Goal: Communication & Community: Share content

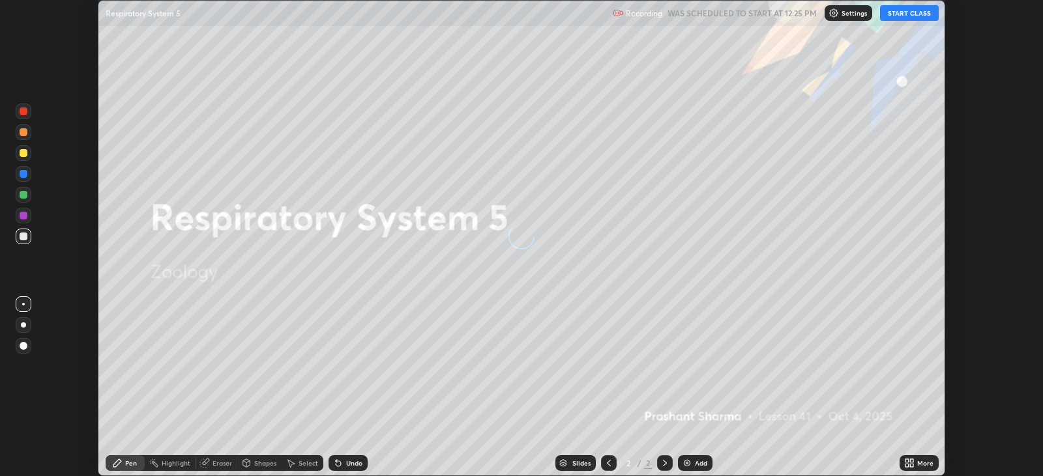
scroll to position [476, 1042]
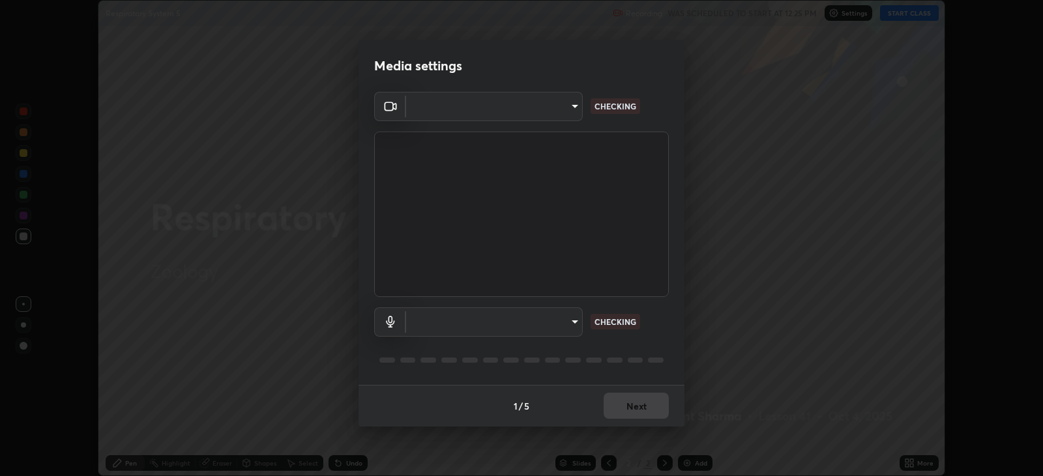
type input "67417adfccfa8b42c30ef4407fe4a6c493a28e79373338af571501226f50bce5"
click at [572, 321] on body "Erase all Respiratory System 5 Recording WAS SCHEDULED TO START AT 12:25 PM Set…" at bounding box center [521, 238] width 1043 height 476
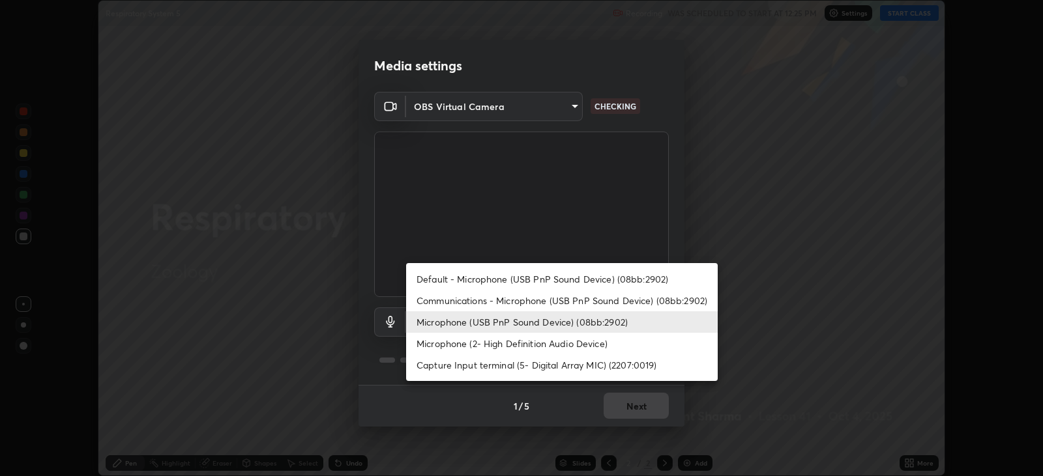
click at [562, 347] on li "Microphone (2- High Definition Audio Device)" at bounding box center [561, 344] width 311 height 22
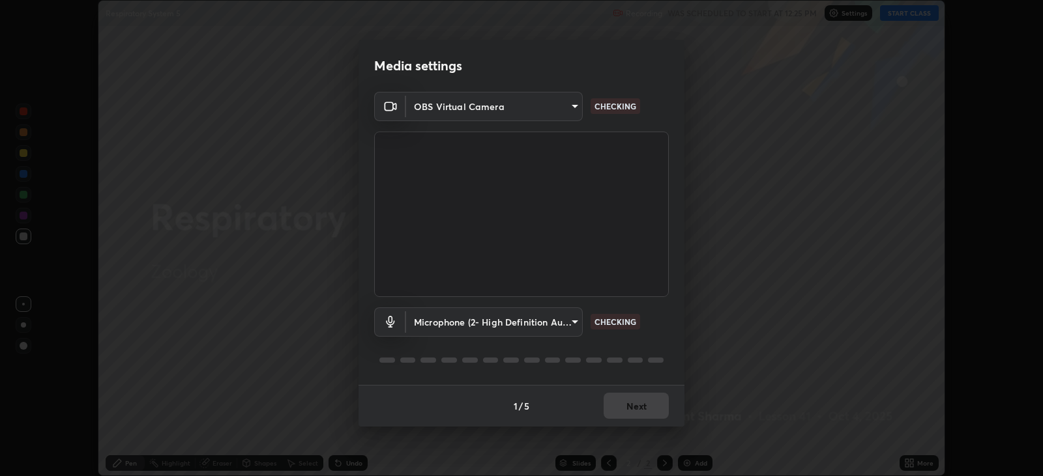
click at [558, 322] on body "Erase all Respiratory System 5 Recording WAS SCHEDULED TO START AT 12:25 PM Set…" at bounding box center [521, 238] width 1043 height 476
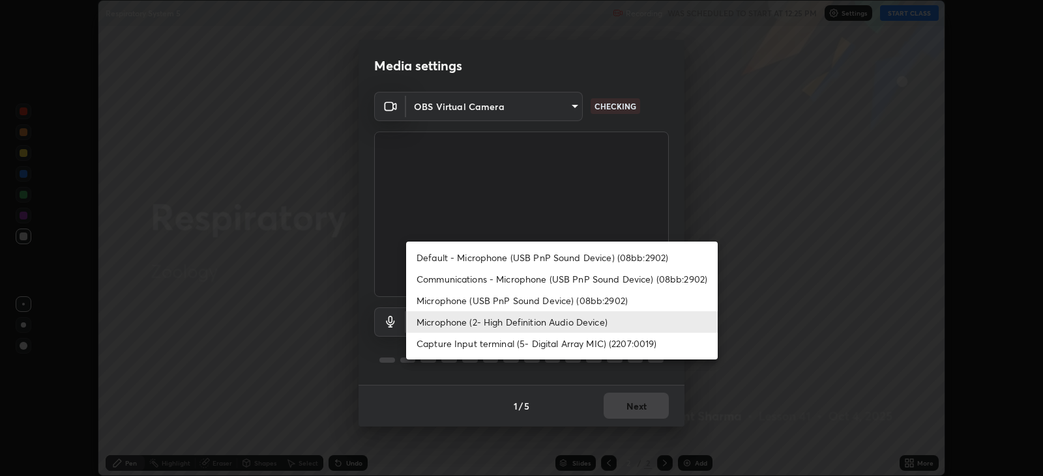
click at [560, 257] on li "Default - Microphone (USB PnP Sound Device) (08bb:2902)" at bounding box center [561, 258] width 311 height 22
type input "default"
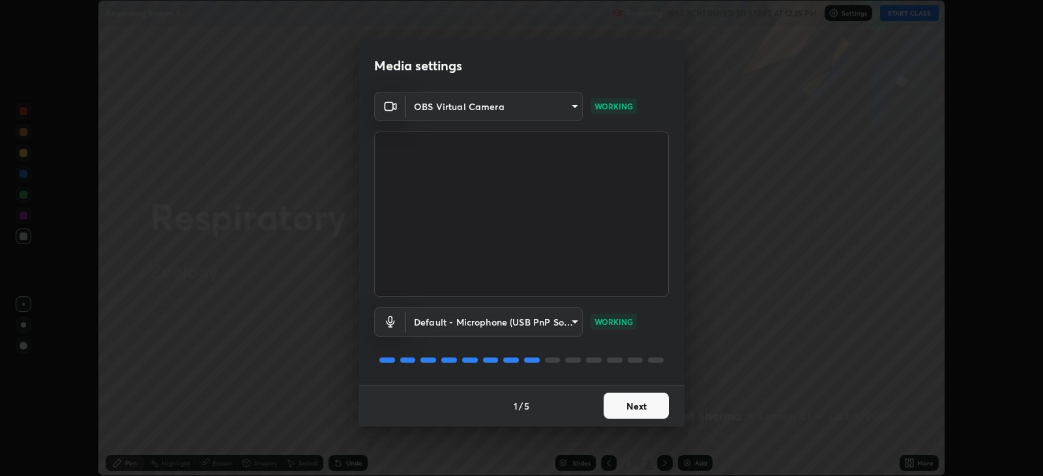
click at [647, 405] on button "Next" at bounding box center [635, 406] width 65 height 26
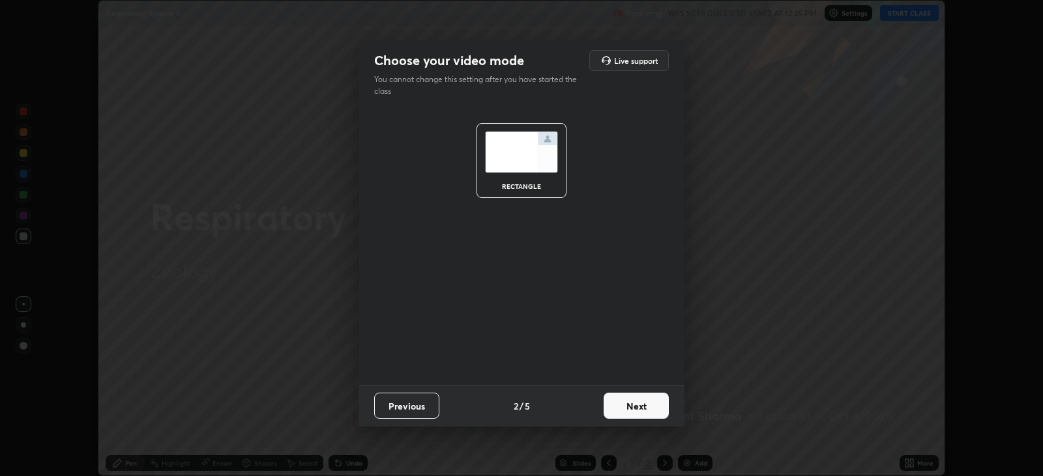
click at [649, 407] on button "Next" at bounding box center [635, 406] width 65 height 26
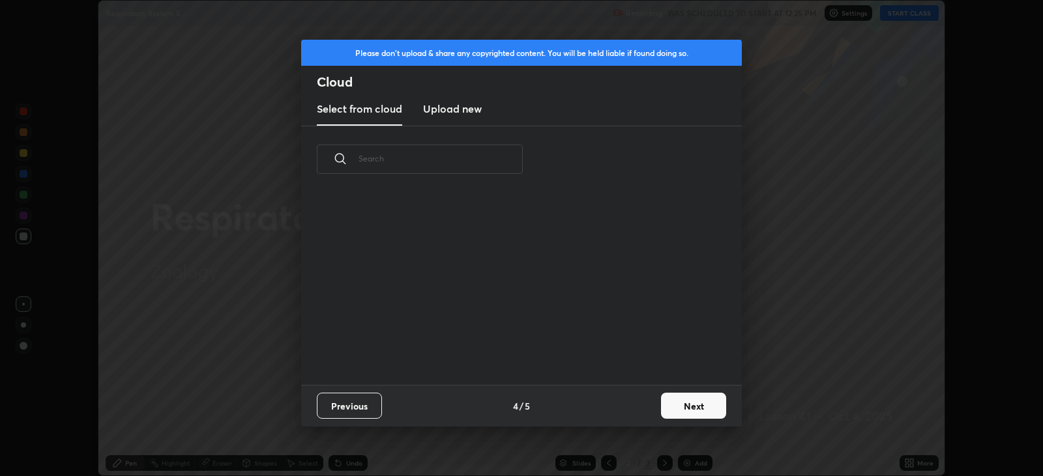
click at [686, 403] on button "Next" at bounding box center [693, 406] width 65 height 26
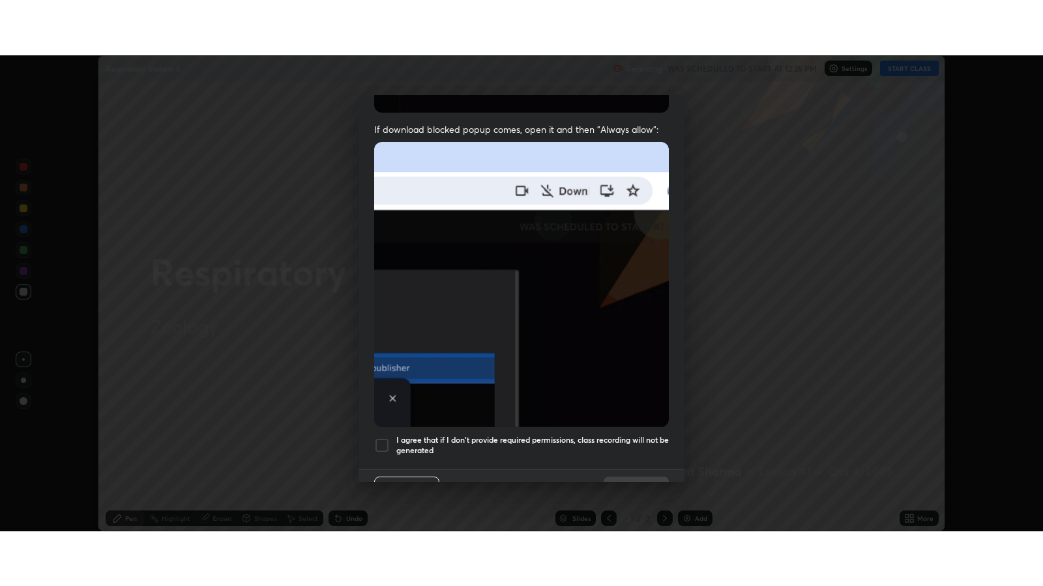
scroll to position [264, 0]
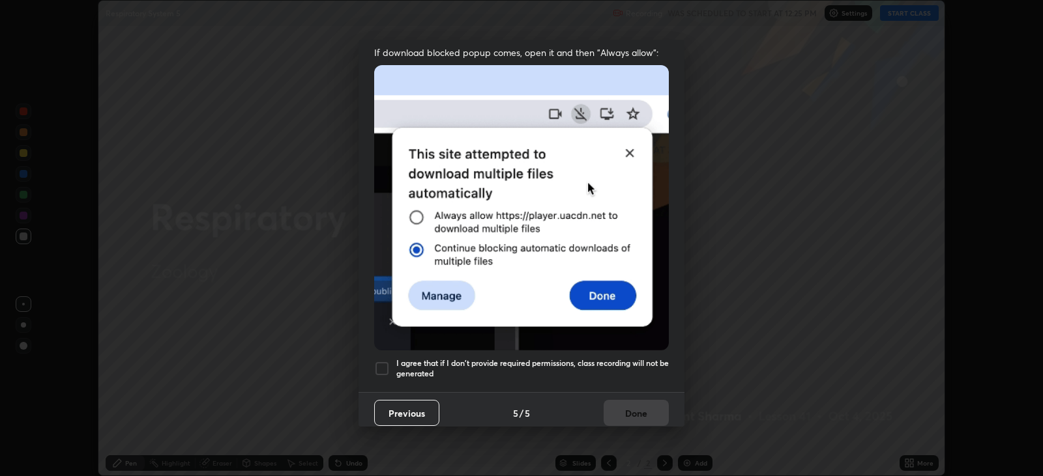
click at [381, 361] on div at bounding box center [382, 369] width 16 height 16
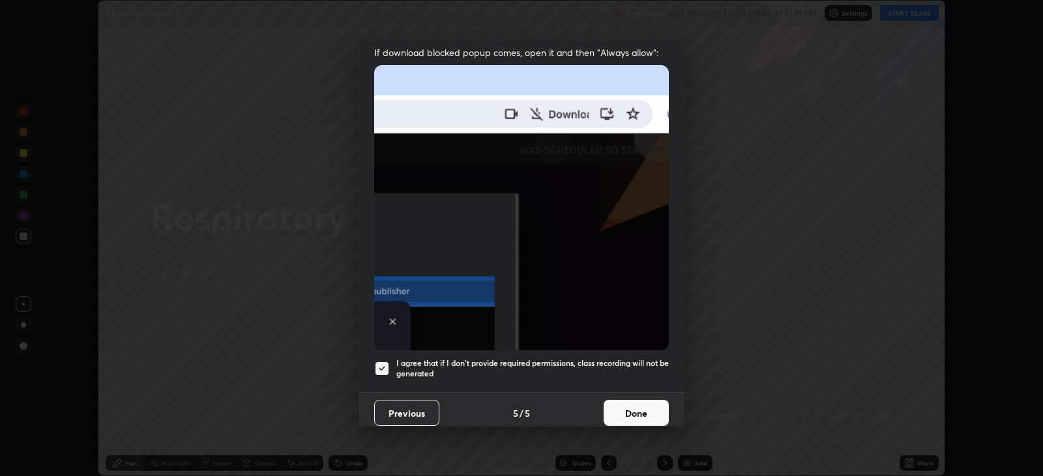
click at [650, 412] on button "Done" at bounding box center [635, 413] width 65 height 26
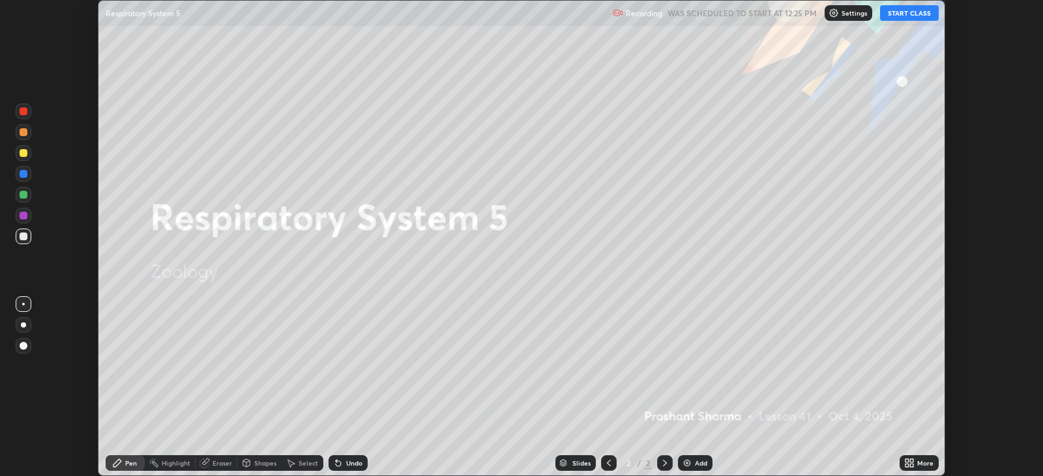
click at [922, 463] on div "More" at bounding box center [925, 463] width 16 height 7
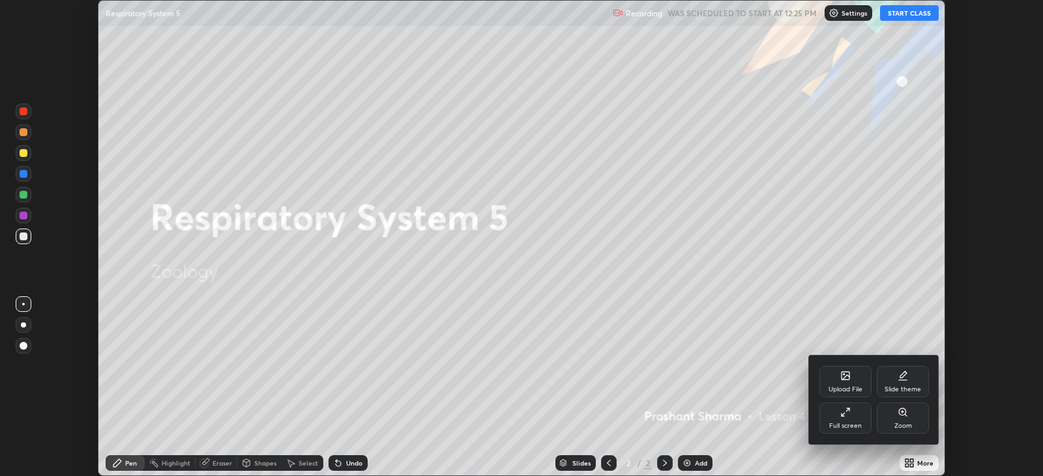
click at [897, 373] on icon at bounding box center [902, 376] width 10 height 10
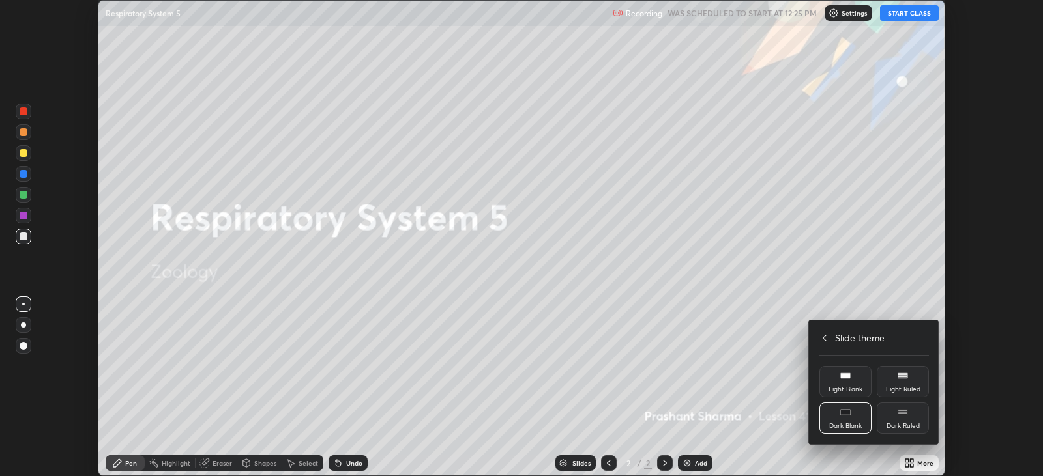
click at [851, 338] on h4 "Slide theme" at bounding box center [860, 338] width 50 height 14
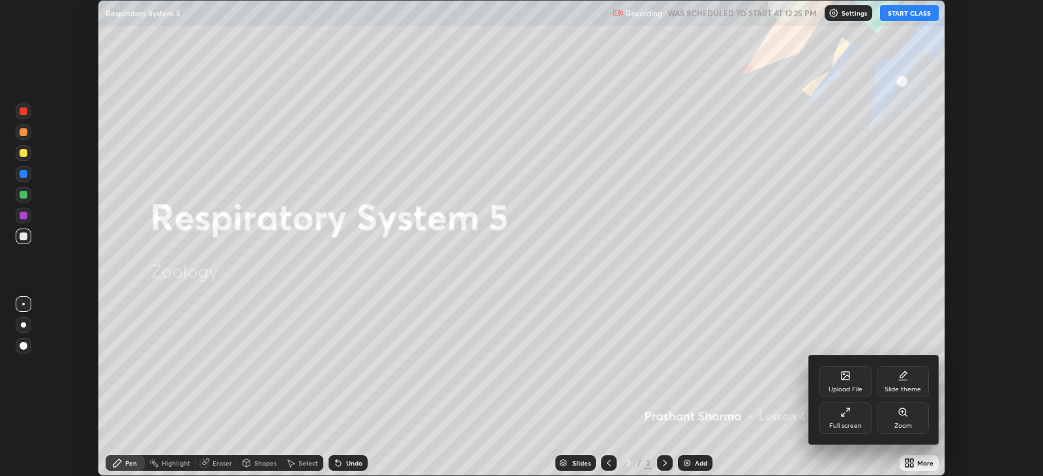
click at [853, 412] on div "Full screen" at bounding box center [845, 418] width 52 height 31
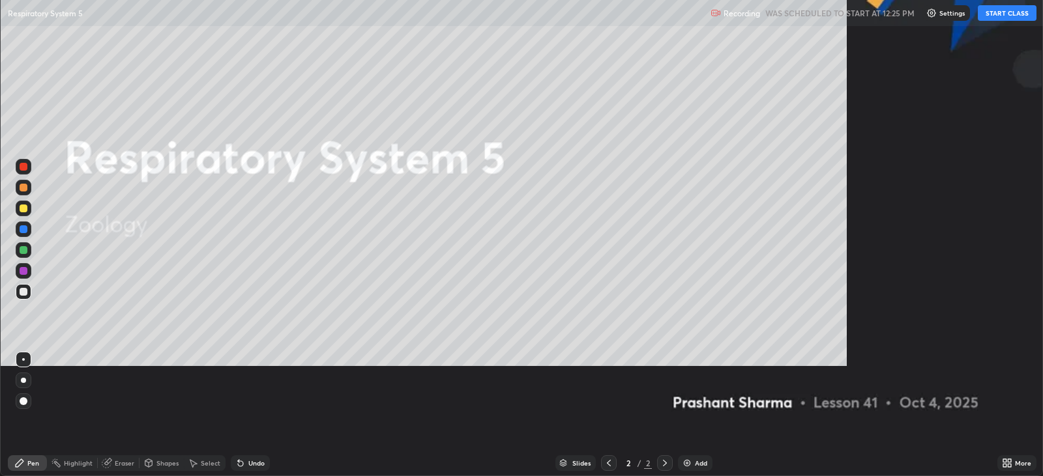
scroll to position [586, 1042]
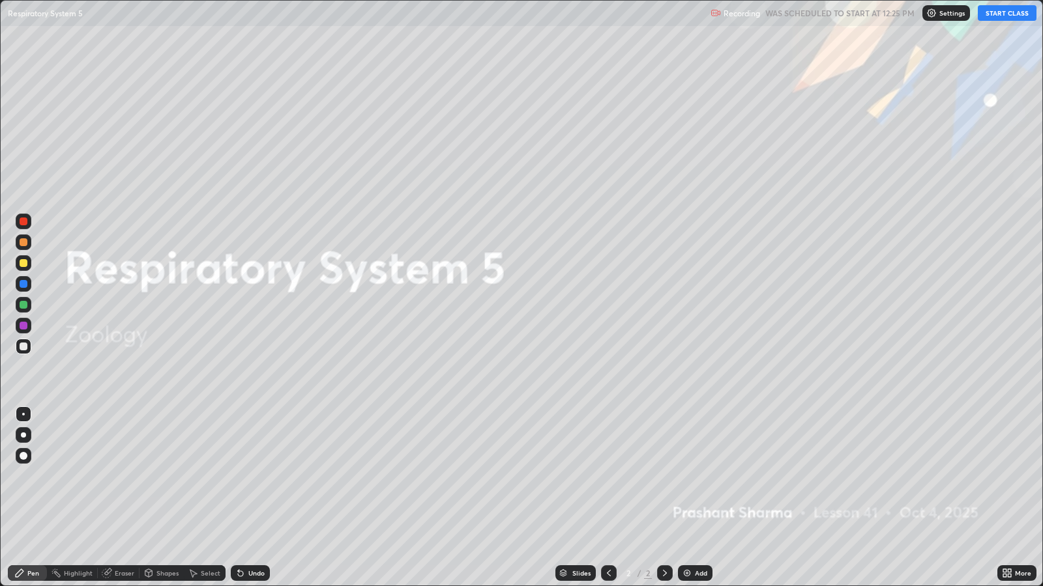
click at [705, 476] on div "Add" at bounding box center [701, 573] width 12 height 7
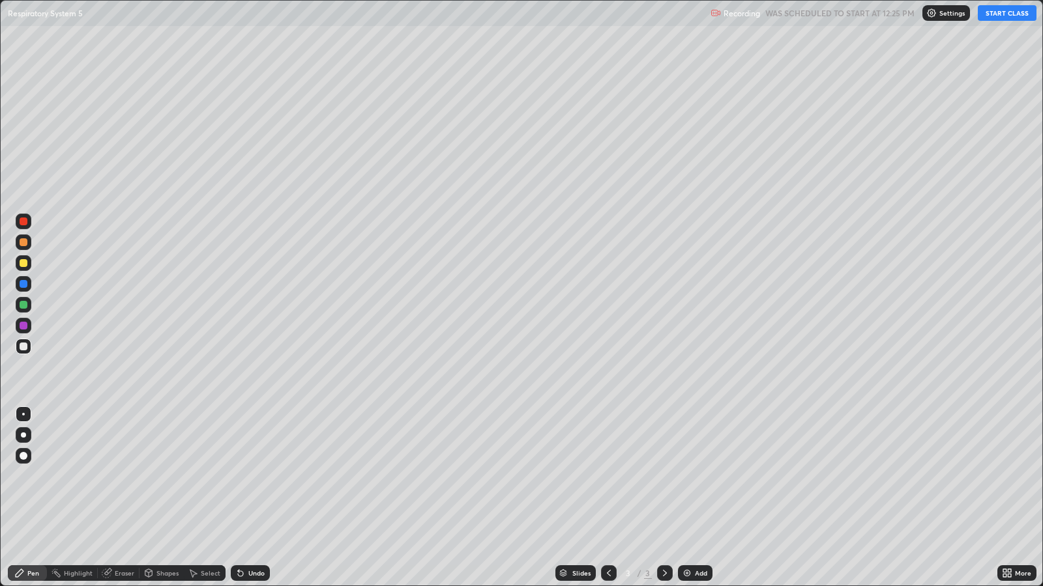
click at [992, 12] on button "START CLASS" at bounding box center [1006, 13] width 59 height 16
click at [25, 263] on div at bounding box center [24, 263] width 8 height 8
click at [24, 263] on div at bounding box center [24, 263] width 8 height 8
click at [263, 476] on div "Undo" at bounding box center [256, 573] width 16 height 7
click at [261, 476] on div "Undo" at bounding box center [250, 574] width 39 height 16
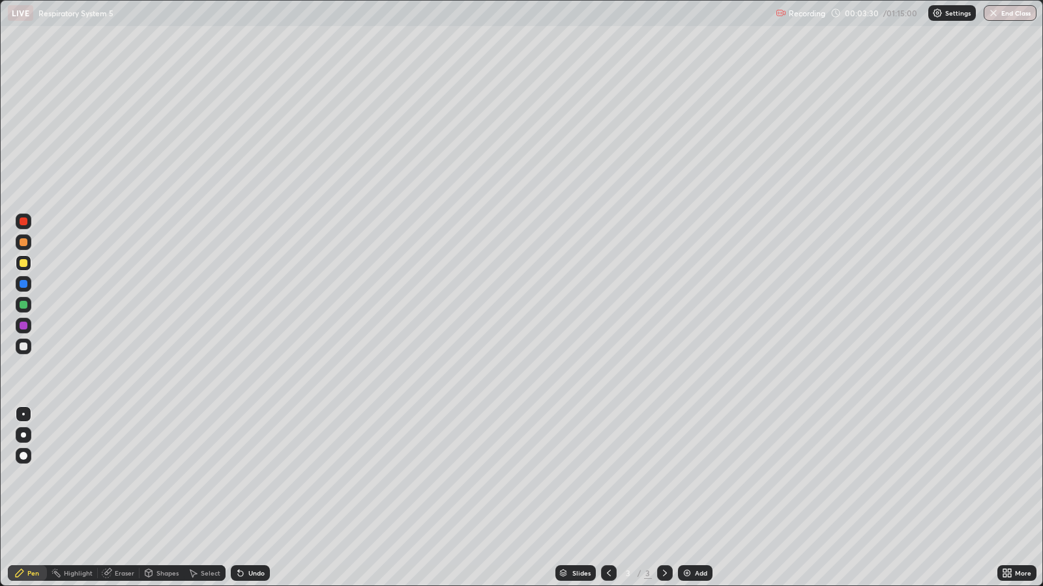
click at [210, 476] on div "Select" at bounding box center [211, 573] width 20 height 7
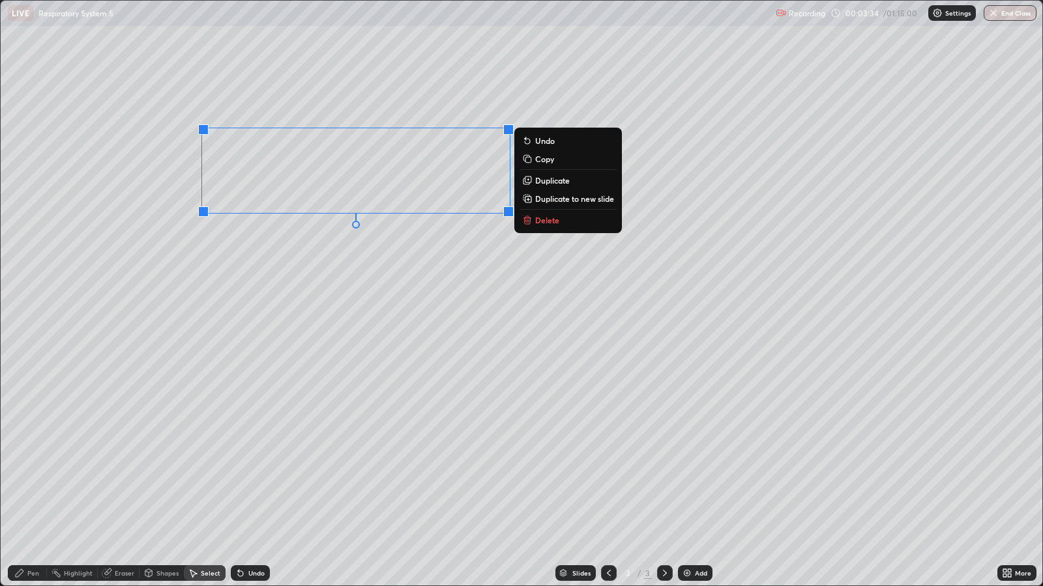
click at [543, 160] on p "Copy" at bounding box center [544, 159] width 19 height 10
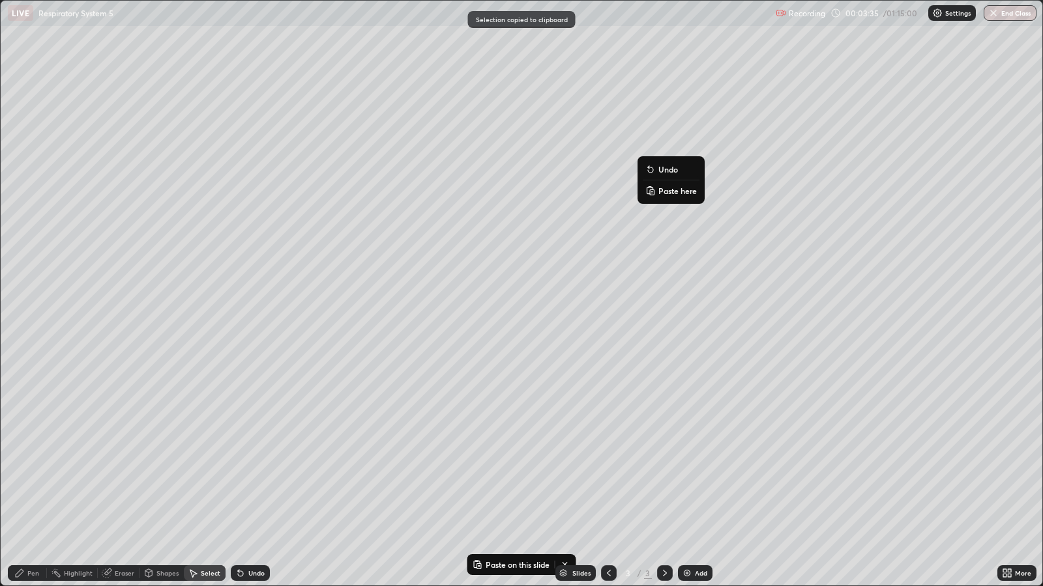
click at [672, 190] on p "Paste here" at bounding box center [677, 191] width 38 height 10
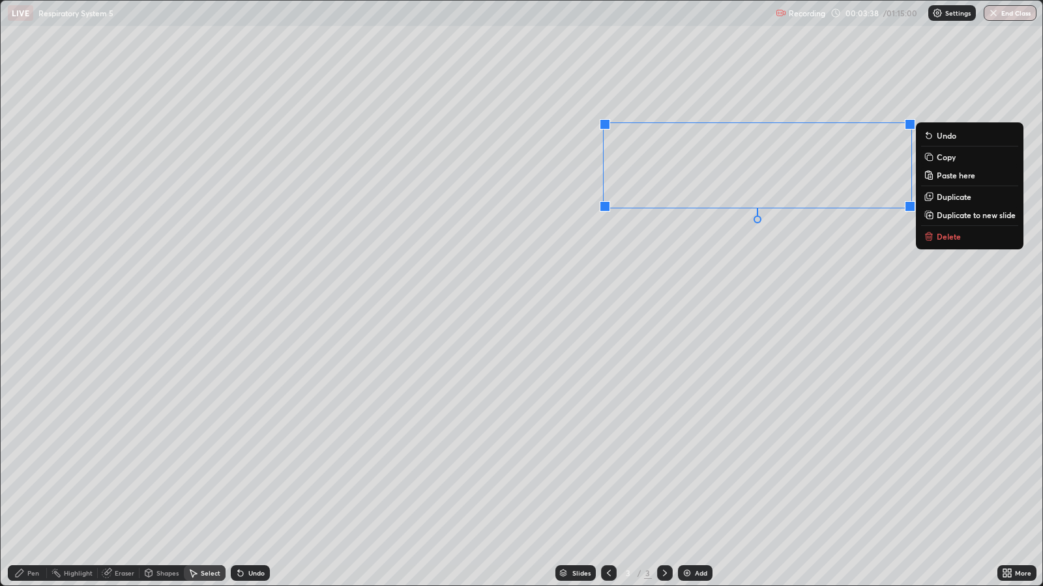
click at [547, 268] on div "0 ° Undo Copy Paste here Duplicate Duplicate to new slide Delete" at bounding box center [521, 293] width 1041 height 585
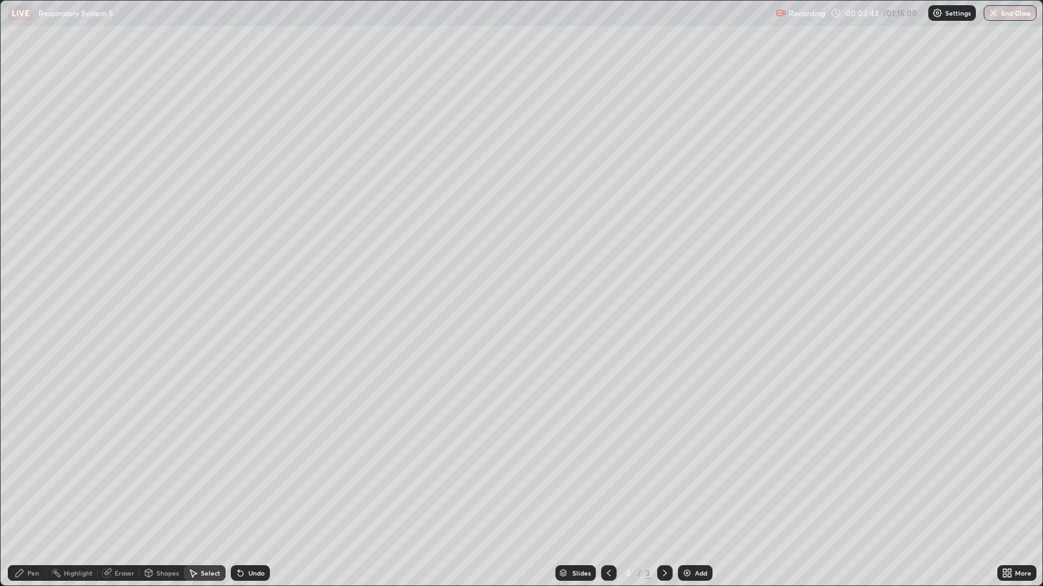
click at [130, 476] on div "Eraser" at bounding box center [119, 574] width 42 height 16
click at [33, 476] on div "Pen" at bounding box center [33, 573] width 12 height 7
click at [204, 476] on div "Select" at bounding box center [211, 573] width 20 height 7
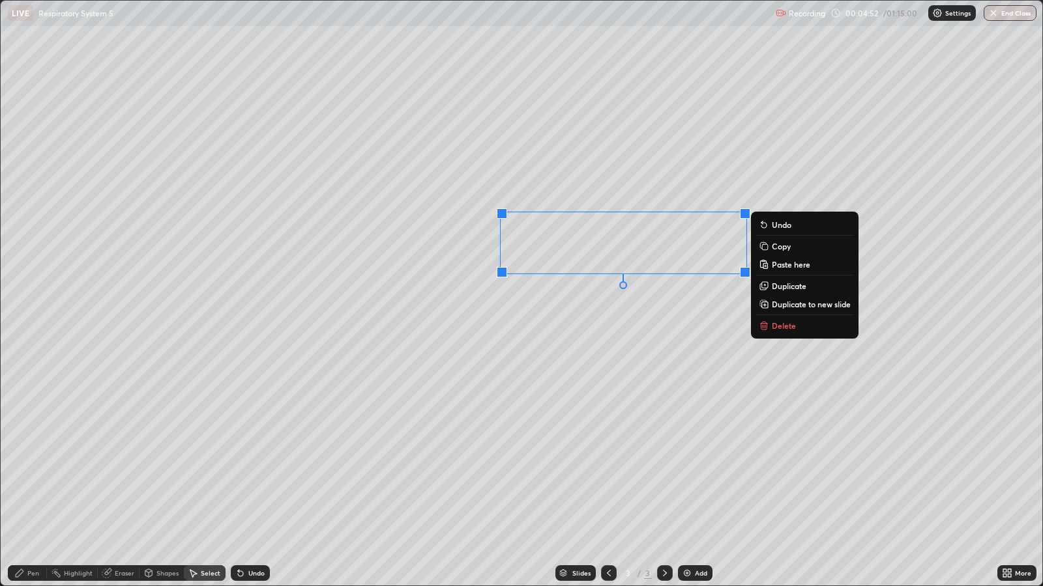
click at [654, 306] on div "0 ° Undo Copy Paste here Duplicate Duplicate to new slide Delete" at bounding box center [521, 293] width 1041 height 585
click at [667, 262] on div "0 ° Undo Copy Paste here Duplicate Duplicate to new slide Delete" at bounding box center [521, 293] width 1041 height 585
click at [645, 304] on div "0 ° Undo Copy Paste here Duplicate Duplicate to new slide Delete" at bounding box center [521, 293] width 1041 height 585
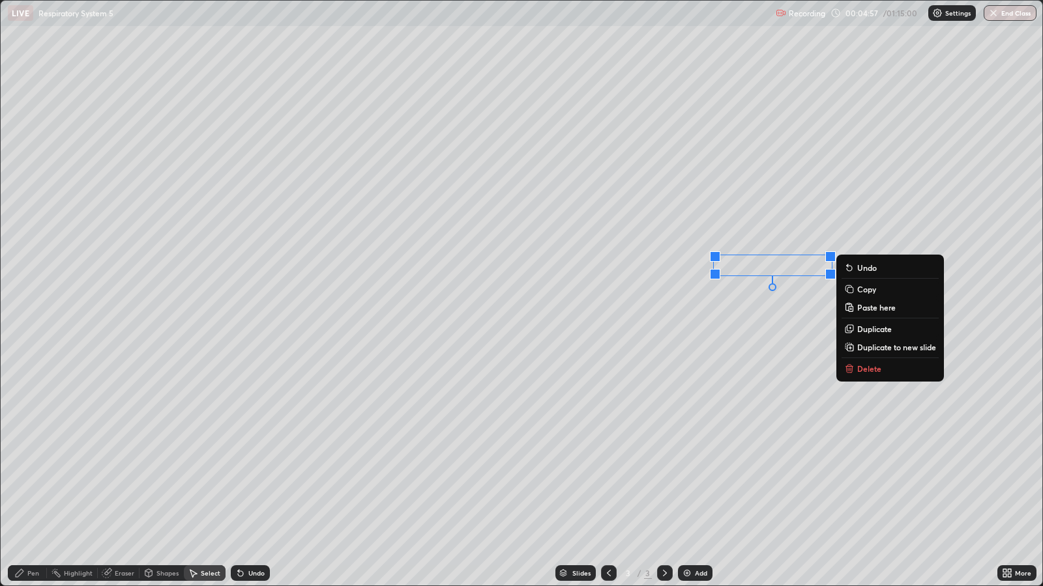
click at [586, 338] on div "0 ° Undo Copy Paste here Duplicate Duplicate to new slide Delete" at bounding box center [521, 293] width 1041 height 585
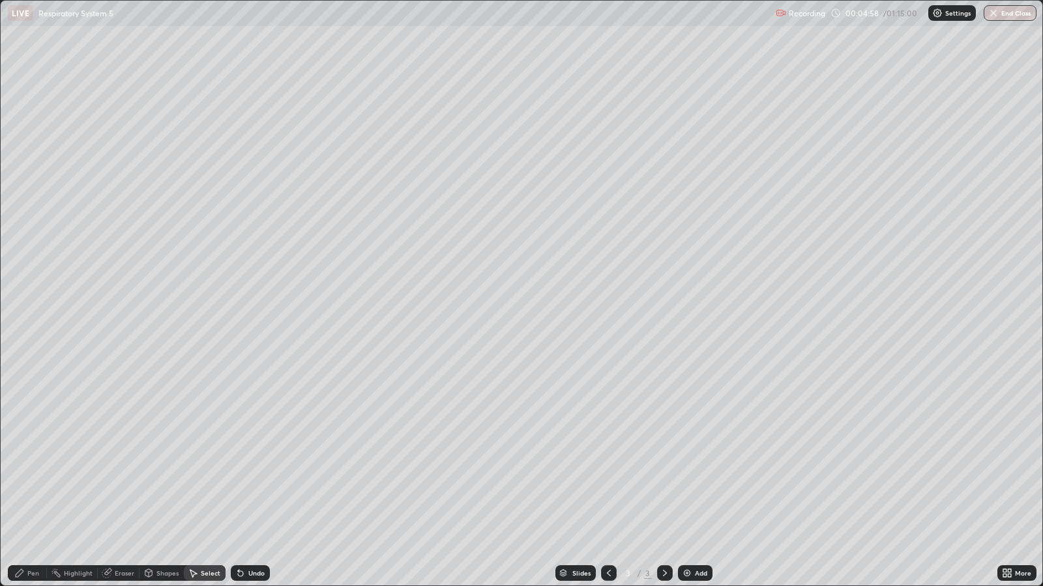
click at [36, 476] on div "Pen" at bounding box center [33, 573] width 12 height 7
click at [249, 476] on div "Undo" at bounding box center [250, 574] width 39 height 16
click at [207, 476] on div "Select" at bounding box center [211, 573] width 20 height 7
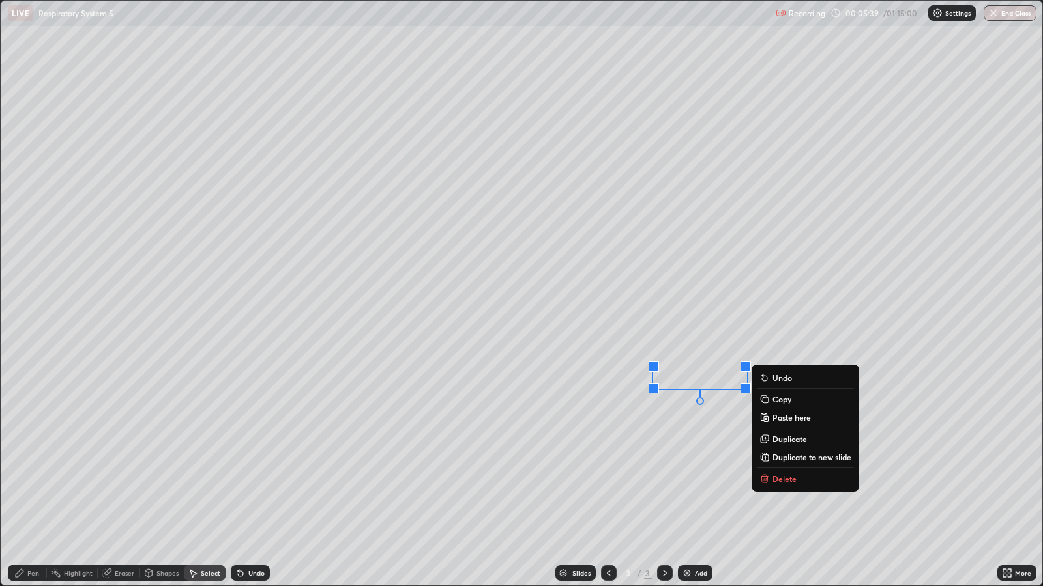
click at [551, 441] on div "0 ° Undo Copy Paste here Duplicate Duplicate to new slide Delete" at bounding box center [521, 293] width 1041 height 585
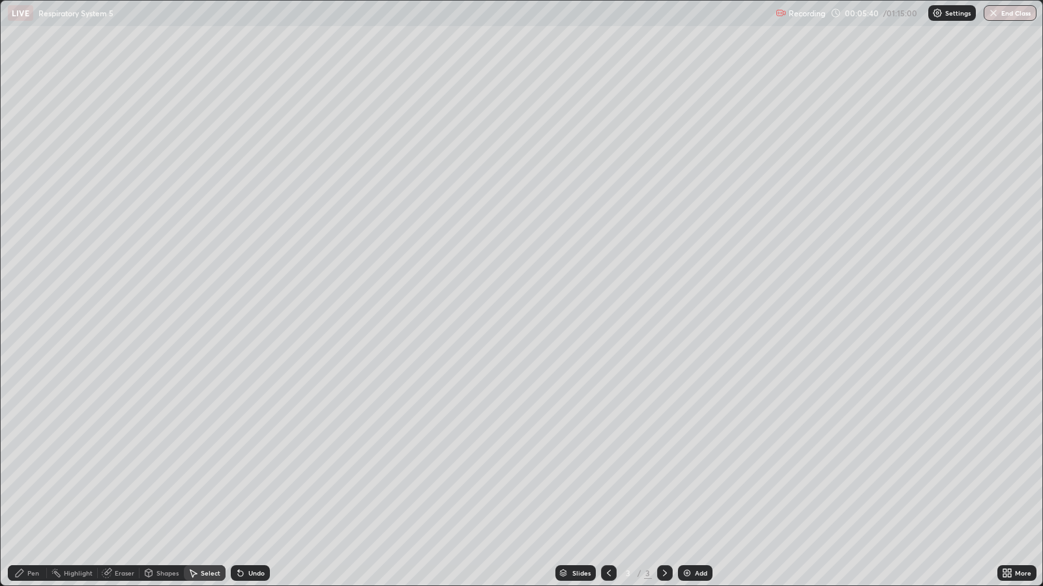
click at [34, 476] on div "Pen" at bounding box center [33, 573] width 12 height 7
click at [254, 476] on div "Undo" at bounding box center [256, 573] width 16 height 7
click at [248, 476] on div "Undo" at bounding box center [256, 573] width 16 height 7
click at [120, 476] on div "Eraser" at bounding box center [125, 573] width 20 height 7
click at [27, 476] on div "Pen" at bounding box center [33, 573] width 12 height 7
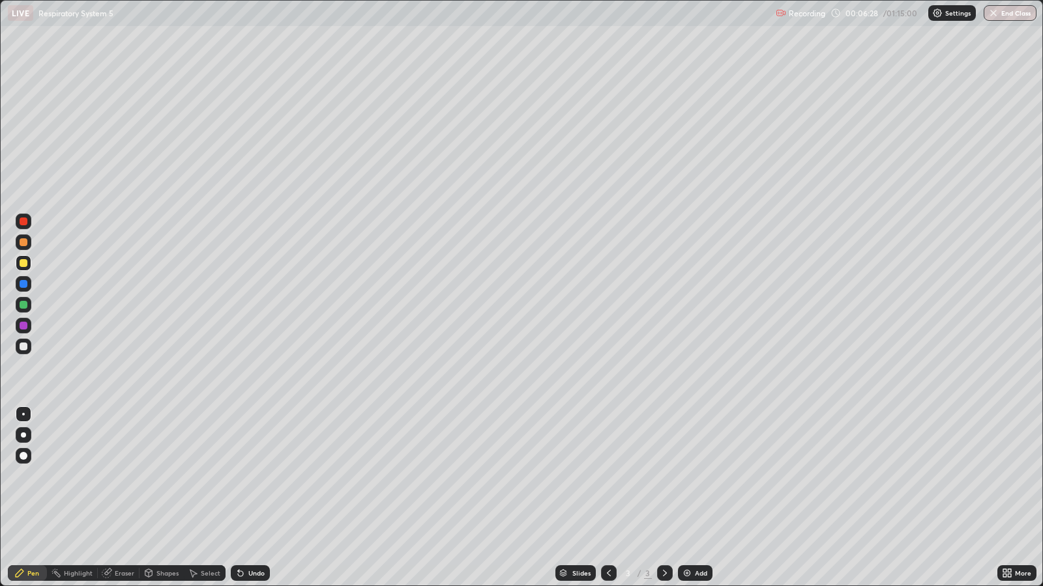
click at [119, 476] on div "Eraser" at bounding box center [125, 573] width 20 height 7
click at [33, 476] on div "Pen" at bounding box center [33, 573] width 12 height 7
click at [207, 476] on div "Select" at bounding box center [211, 573] width 20 height 7
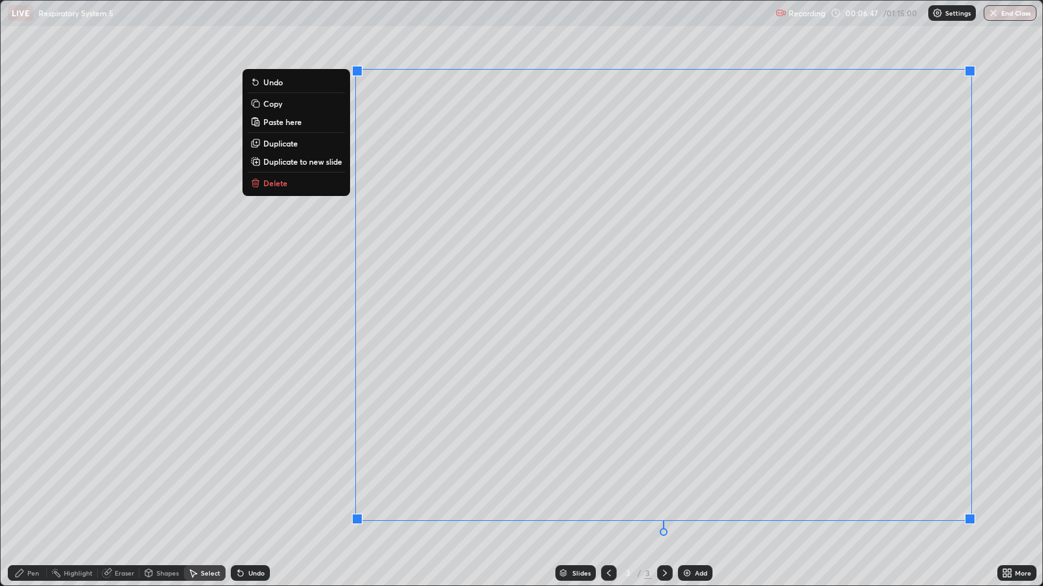
click at [192, 276] on div "0 ° Undo Copy Paste here Duplicate Duplicate to new slide Delete" at bounding box center [521, 293] width 1041 height 585
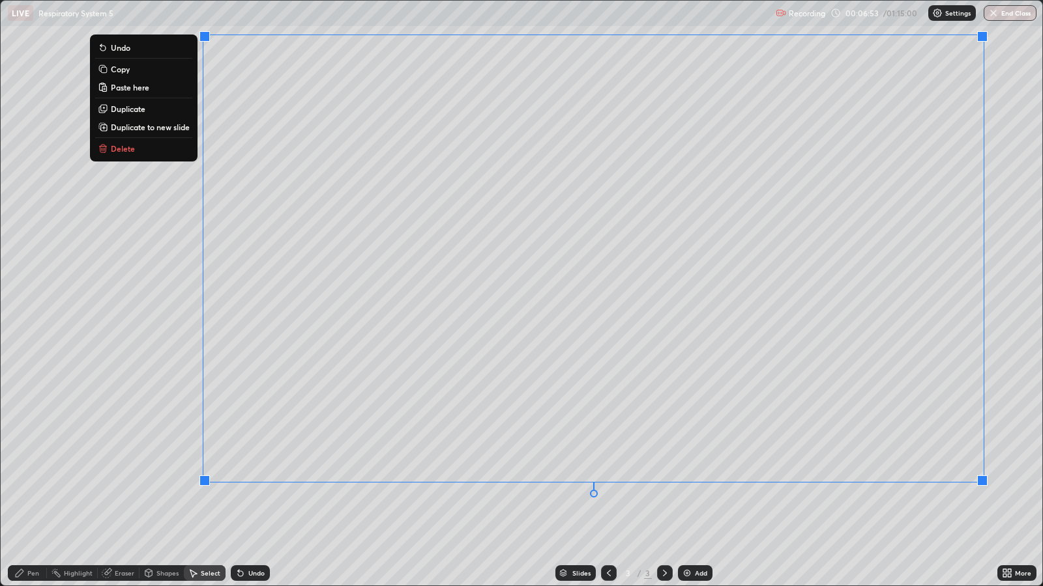
click at [912, 476] on div "0 ° Undo Copy Paste here Duplicate Duplicate to new slide Delete" at bounding box center [521, 293] width 1041 height 585
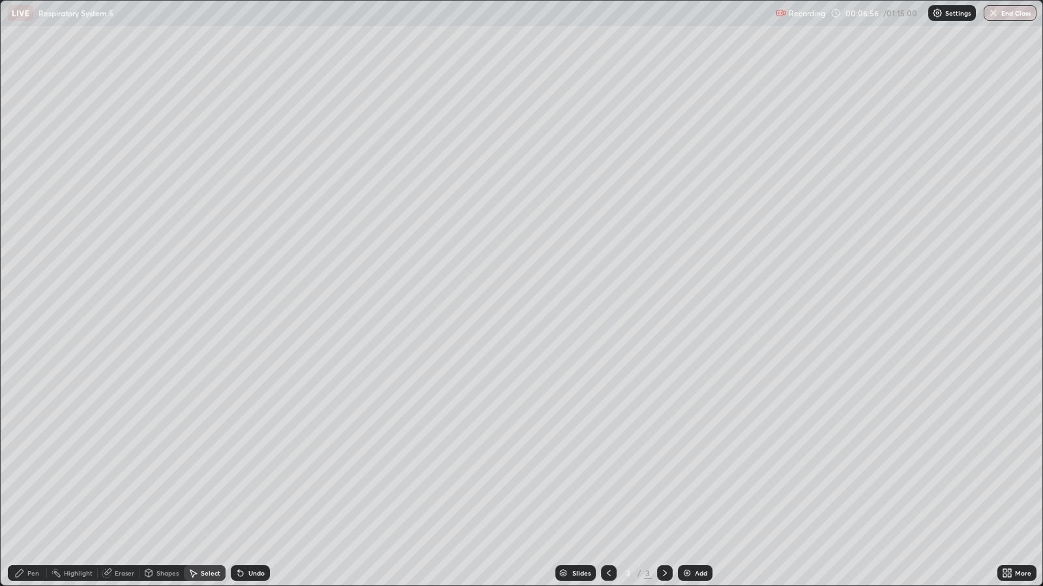
click at [32, 476] on div "Pen" at bounding box center [27, 574] width 39 height 16
click at [210, 476] on div "Select" at bounding box center [211, 573] width 20 height 7
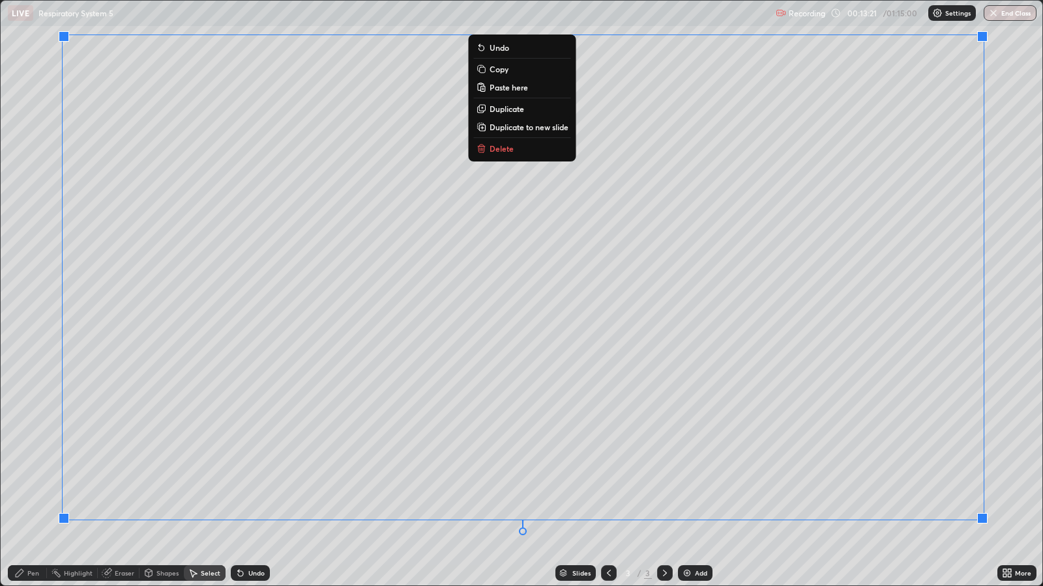
click at [500, 70] on p "Copy" at bounding box center [498, 69] width 19 height 10
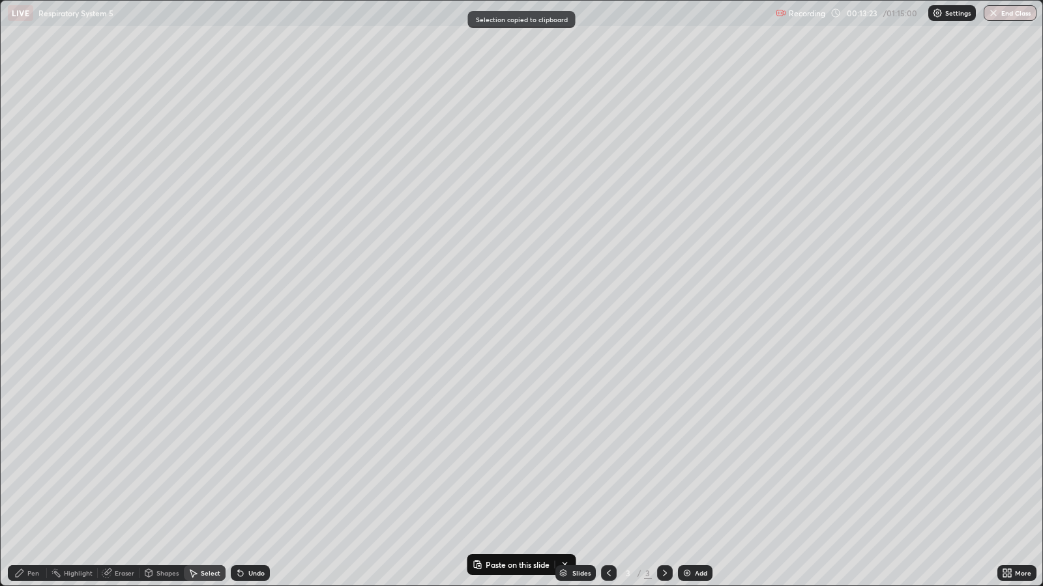
click at [695, 476] on div "Add" at bounding box center [701, 573] width 12 height 7
click at [175, 97] on p "Paste here" at bounding box center [167, 92] width 38 height 10
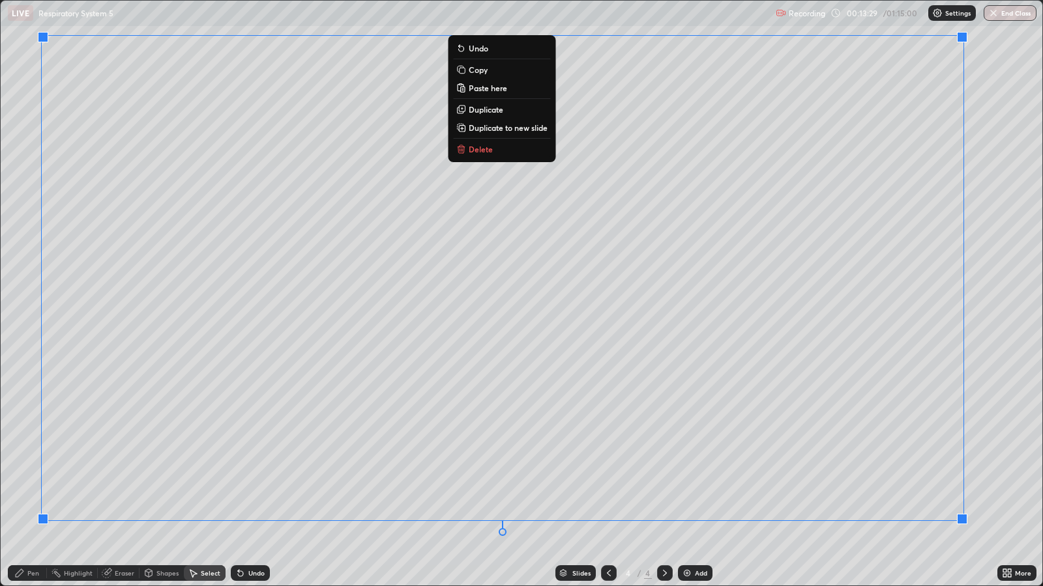
click at [113, 476] on div "0 ° Undo Copy Paste here Duplicate Duplicate to new slide Delete" at bounding box center [521, 293] width 1041 height 585
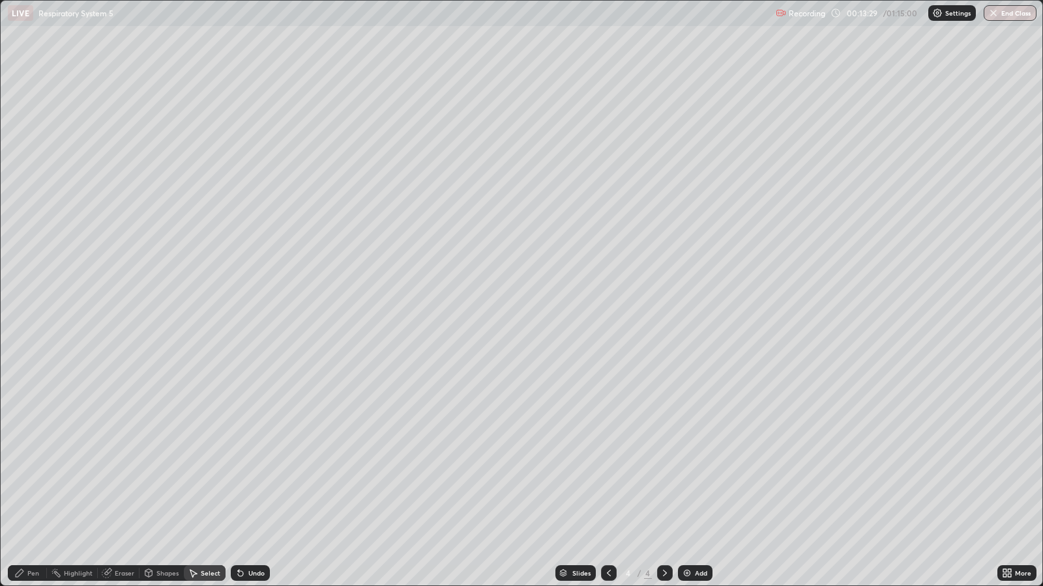
click at [29, 476] on div "Pen" at bounding box center [33, 573] width 12 height 7
click at [27, 239] on div at bounding box center [24, 242] width 8 height 8
click at [24, 261] on div at bounding box center [24, 263] width 8 height 8
click at [23, 242] on div at bounding box center [24, 242] width 8 height 8
click at [213, 476] on div "Select" at bounding box center [211, 573] width 20 height 7
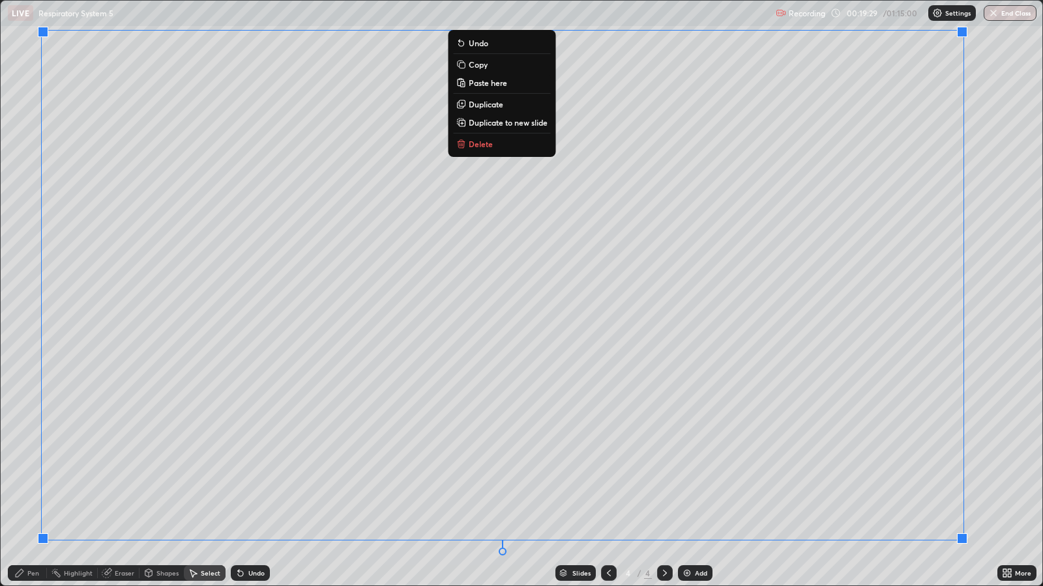
click at [478, 66] on p "Copy" at bounding box center [478, 64] width 19 height 10
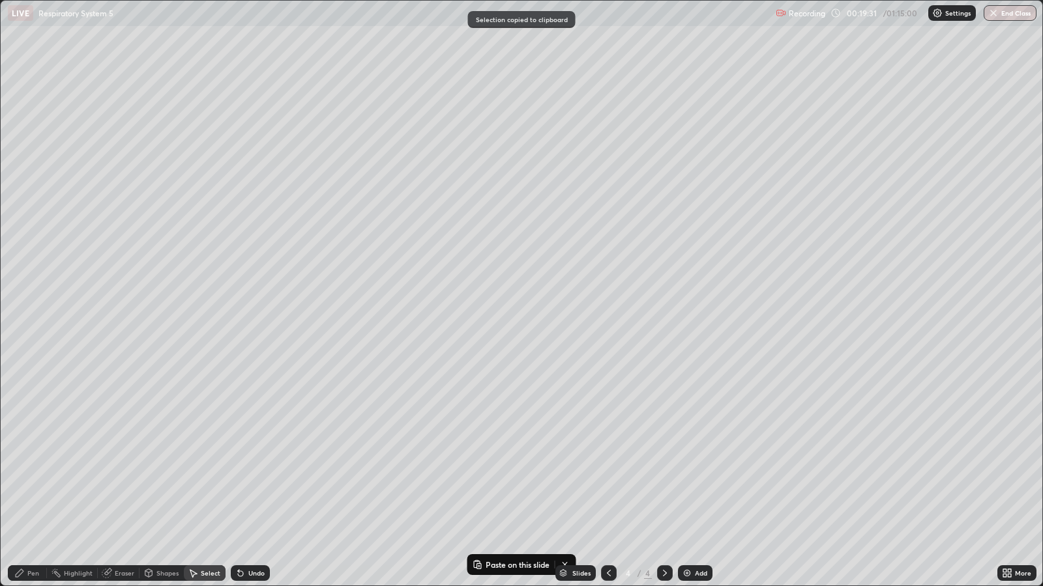
click at [692, 476] on div "Add" at bounding box center [695, 574] width 35 height 16
click at [146, 96] on p "Paste here" at bounding box center [143, 94] width 38 height 10
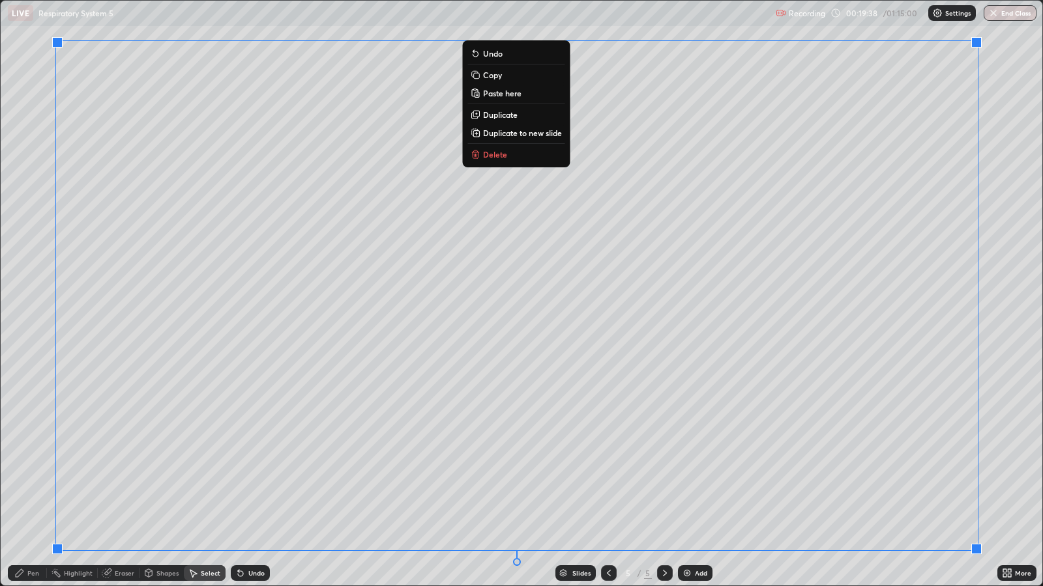
click at [37, 330] on div "Erase all" at bounding box center [23, 293] width 31 height 534
click at [33, 476] on div "Pen" at bounding box center [33, 573] width 12 height 7
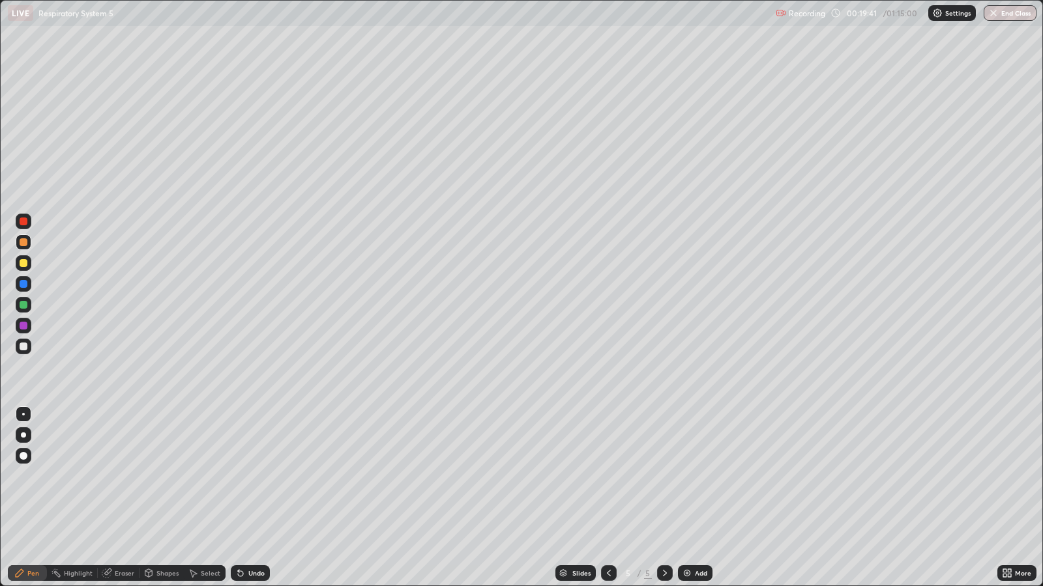
click at [119, 476] on div "Eraser" at bounding box center [125, 573] width 20 height 7
click at [33, 476] on div "Pen" at bounding box center [33, 573] width 12 height 7
click at [23, 304] on div at bounding box center [24, 305] width 8 height 8
click at [213, 476] on div "Select" at bounding box center [211, 573] width 20 height 7
click at [126, 476] on div "Eraser" at bounding box center [125, 573] width 20 height 7
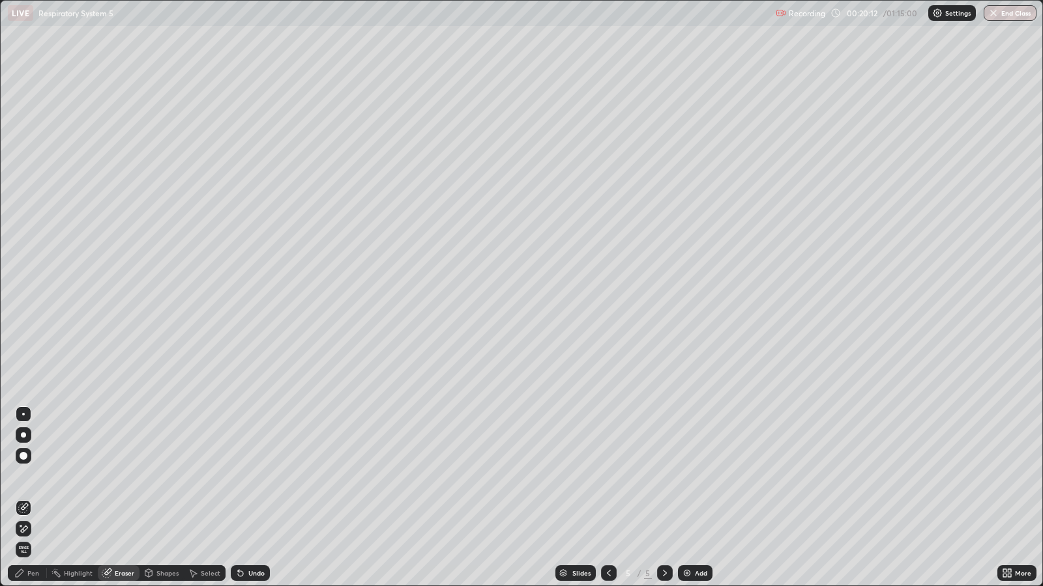
click at [33, 476] on div "Pen" at bounding box center [33, 573] width 12 height 7
click at [119, 476] on div "Eraser" at bounding box center [125, 573] width 20 height 7
click at [35, 476] on div "Pen" at bounding box center [33, 573] width 12 height 7
click at [118, 476] on div "Eraser" at bounding box center [125, 573] width 20 height 7
click at [36, 476] on div "Pen" at bounding box center [33, 573] width 12 height 7
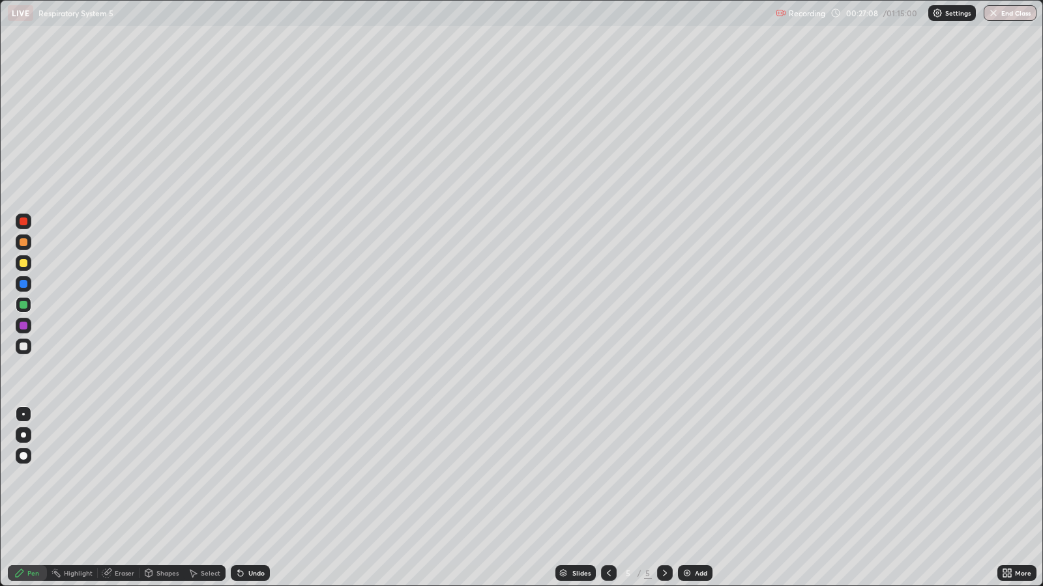
click at [695, 476] on div "Add" at bounding box center [695, 574] width 35 height 16
click at [22, 265] on div at bounding box center [24, 263] width 8 height 8
click at [1005, 476] on icon at bounding box center [1004, 571] width 3 height 3
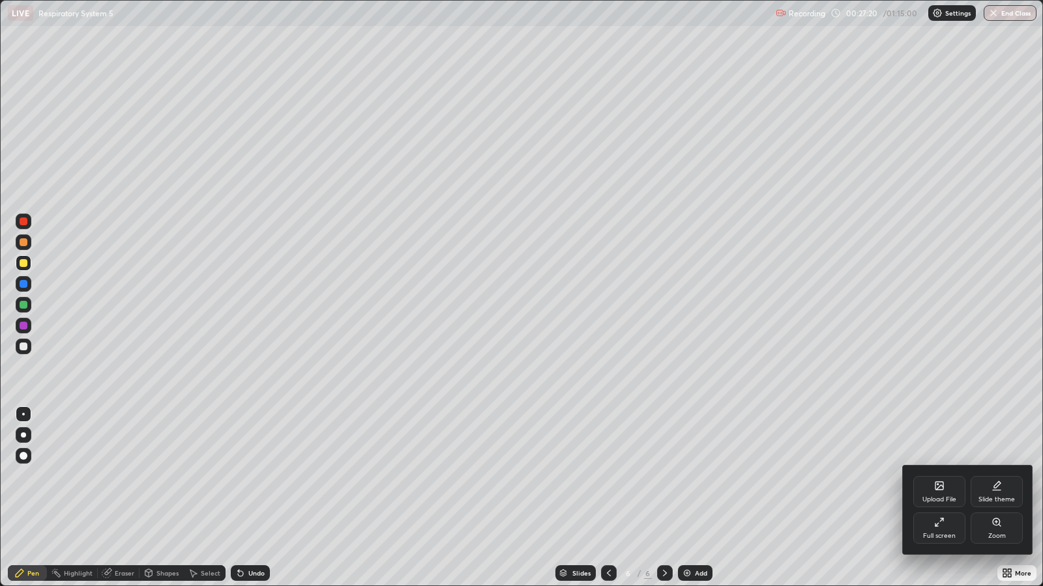
click at [942, 476] on icon at bounding box center [939, 522] width 10 height 10
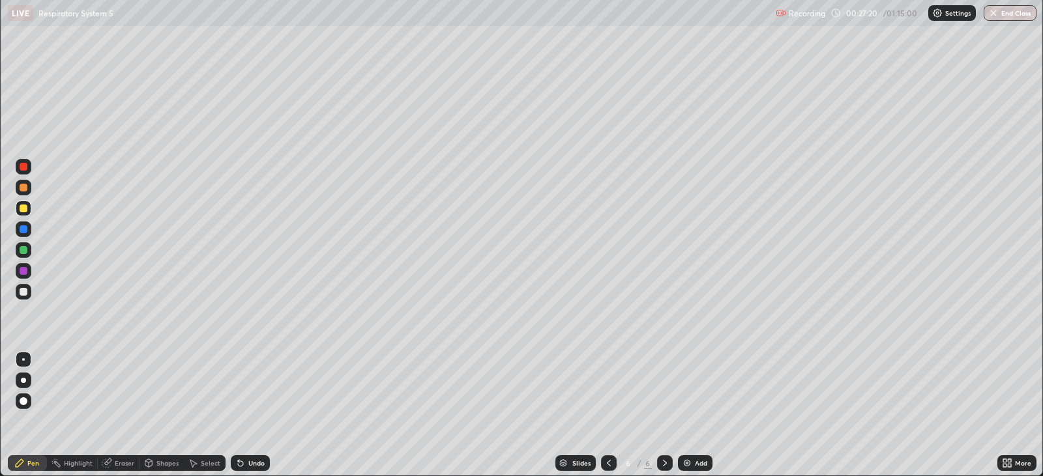
scroll to position [64687, 64120]
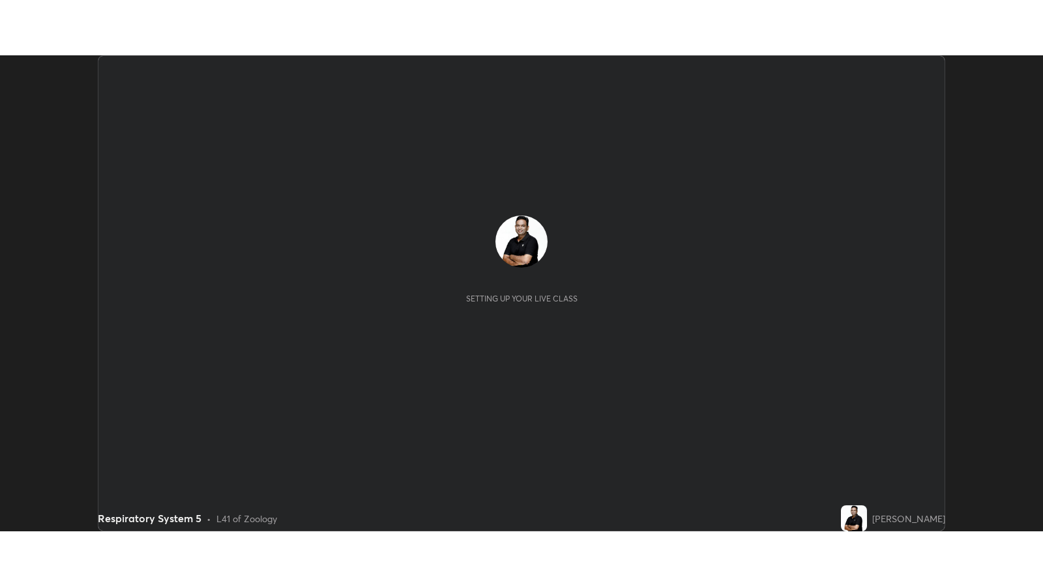
scroll to position [476, 1042]
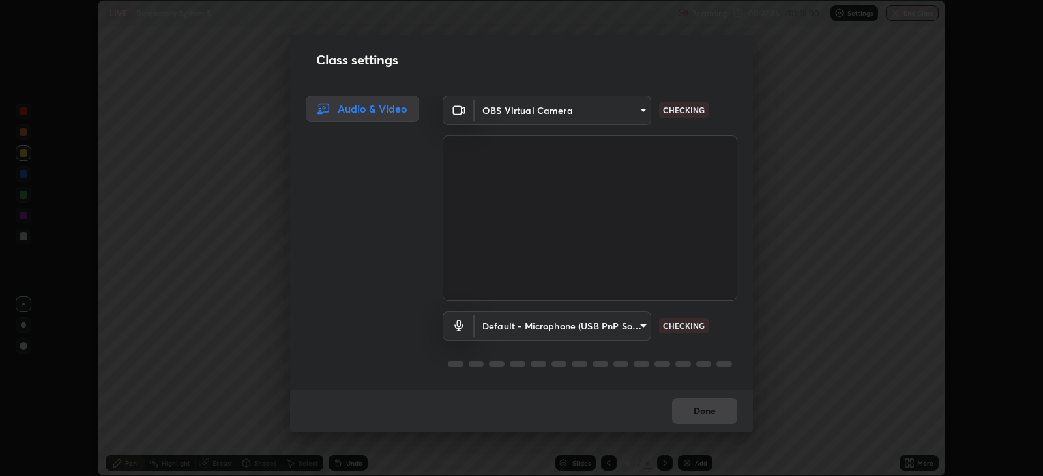
click at [638, 323] on body "Erase all LIVE Respiratory System 5 Recording 00:27:36 / 01:15:00 Settings End …" at bounding box center [521, 238] width 1043 height 476
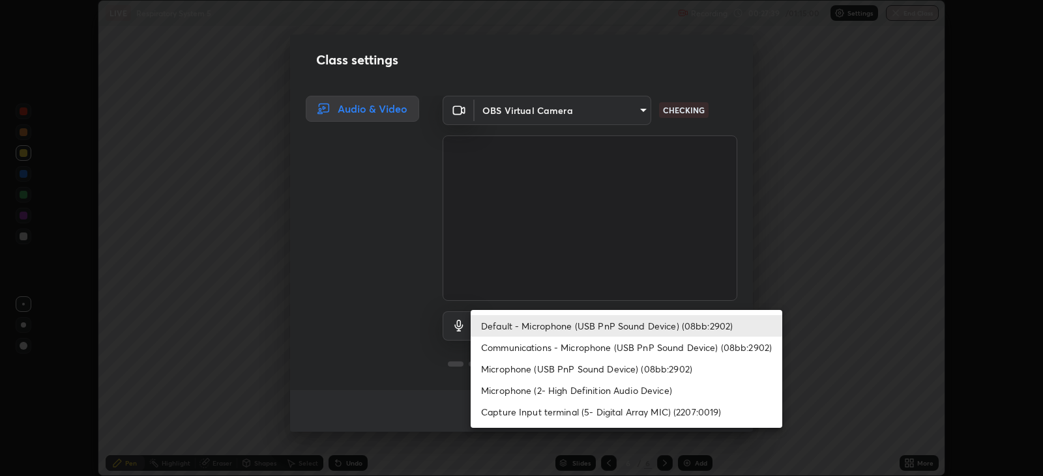
click at [620, 346] on li "Communications - Microphone (USB PnP Sound Device) (08bb:2902)" at bounding box center [625, 348] width 311 height 22
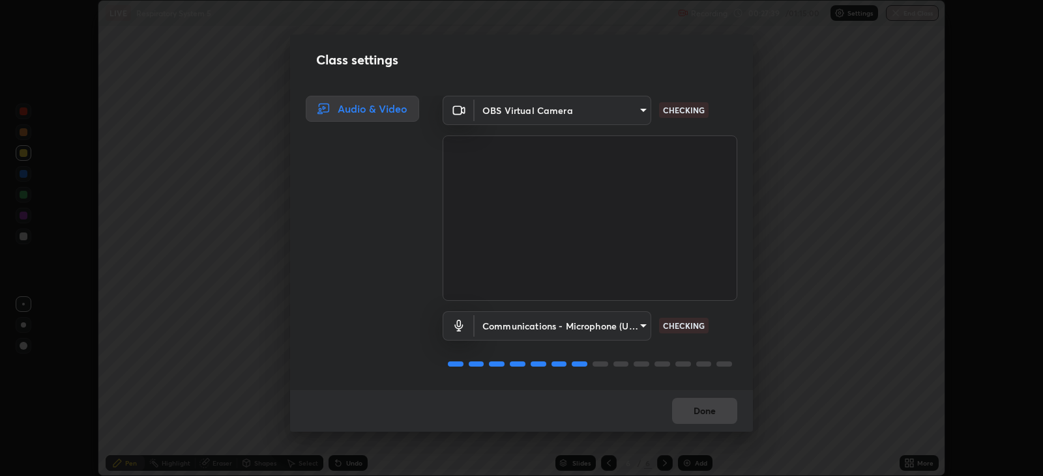
click at [618, 329] on body "Erase all LIVE Respiratory System 5 Recording 00:27:39 / 01:15:00 Settings End …" at bounding box center [521, 238] width 1043 height 476
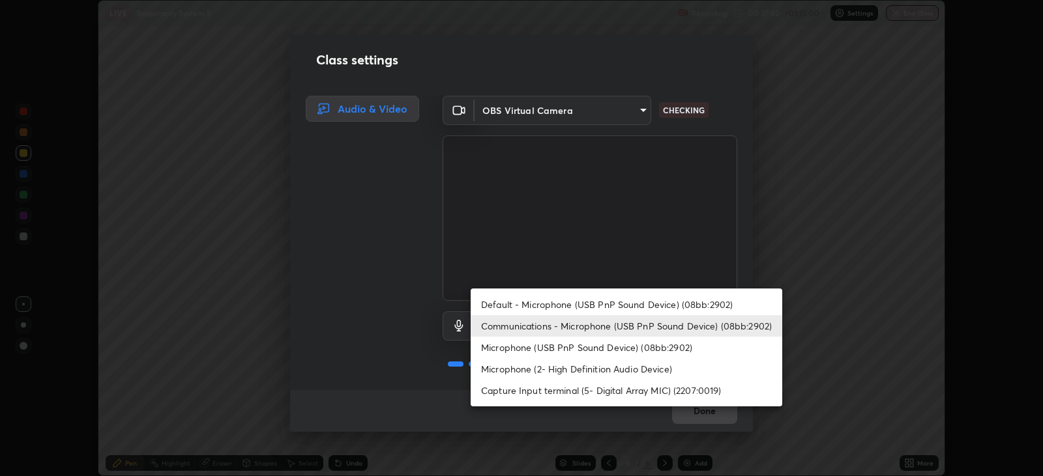
click at [575, 303] on li "Default - Microphone (USB PnP Sound Device) (08bb:2902)" at bounding box center [625, 305] width 311 height 22
type input "default"
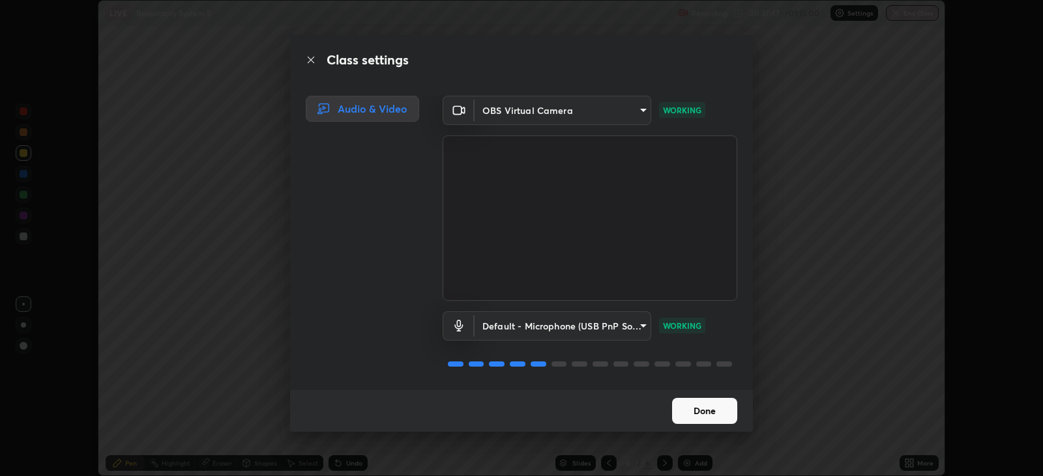
click at [718, 411] on button "Done" at bounding box center [704, 411] width 65 height 26
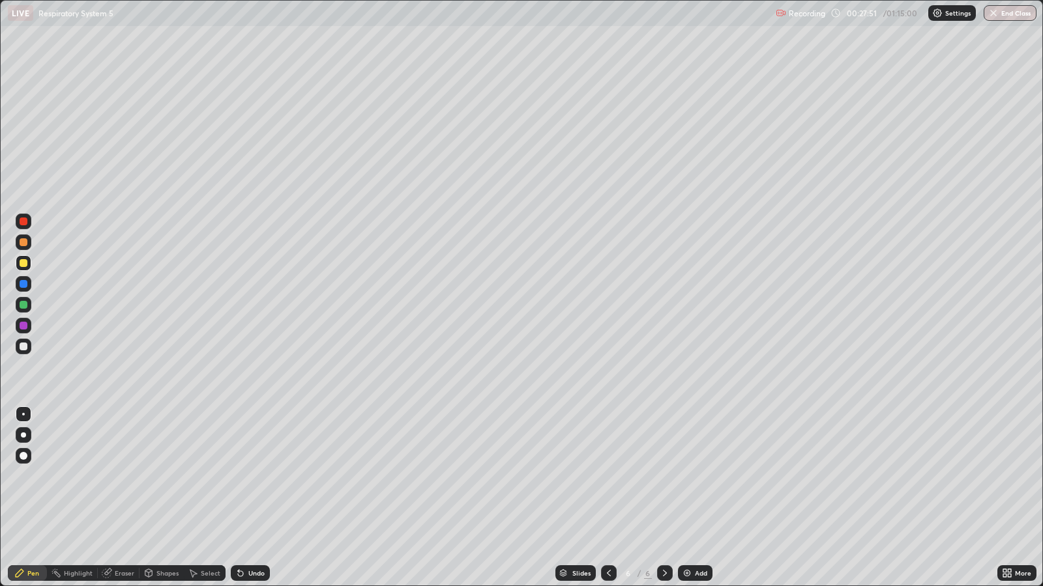
scroll to position [586, 1042]
click at [25, 346] on div at bounding box center [24, 347] width 8 height 8
click at [24, 262] on div at bounding box center [24, 263] width 8 height 8
click at [20, 244] on div at bounding box center [24, 242] width 8 height 8
click at [23, 347] on div at bounding box center [24, 347] width 8 height 8
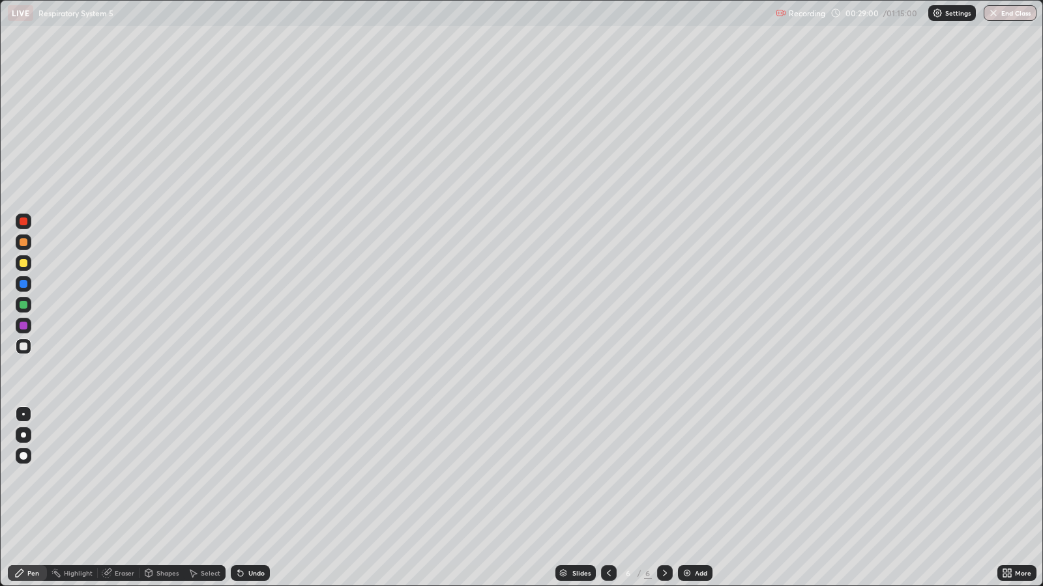
click at [25, 306] on div at bounding box center [24, 305] width 8 height 8
click at [25, 244] on div at bounding box center [24, 242] width 8 height 8
click at [257, 476] on div "Undo" at bounding box center [256, 573] width 16 height 7
click at [26, 305] on div at bounding box center [24, 305] width 8 height 8
click at [23, 244] on div at bounding box center [24, 242] width 8 height 8
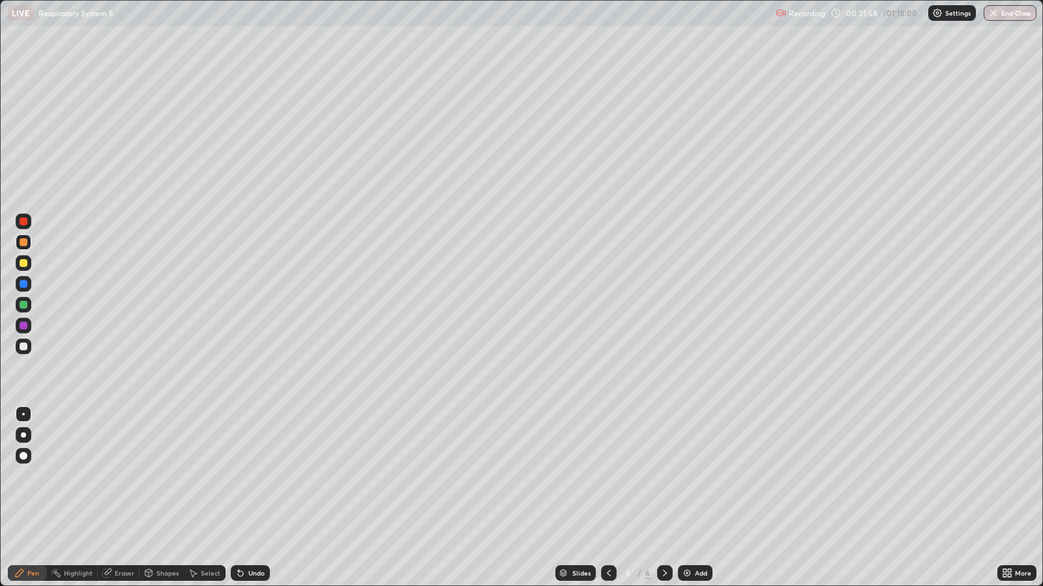
click at [20, 285] on div at bounding box center [24, 284] width 8 height 8
click at [23, 305] on div at bounding box center [24, 305] width 8 height 8
click at [21, 282] on div at bounding box center [24, 284] width 8 height 8
click at [22, 263] on div at bounding box center [24, 263] width 8 height 8
click at [253, 476] on div "Undo" at bounding box center [256, 573] width 16 height 7
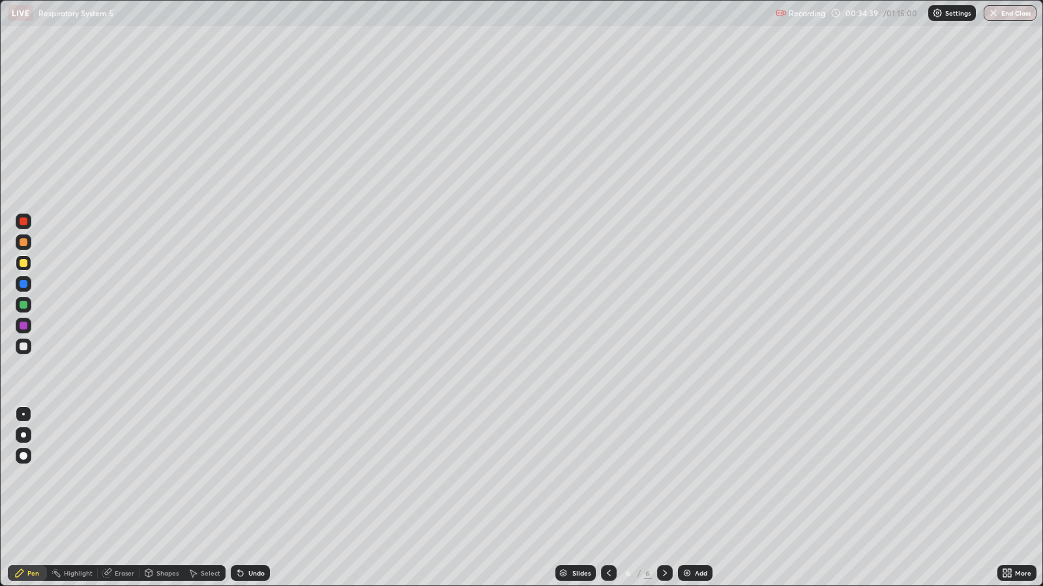
click at [253, 476] on div "Undo" at bounding box center [256, 573] width 16 height 7
click at [257, 476] on div "Undo" at bounding box center [256, 573] width 16 height 7
click at [261, 476] on div "Undo" at bounding box center [256, 573] width 16 height 7
click at [259, 476] on div "Undo" at bounding box center [256, 573] width 16 height 7
click at [265, 476] on div "Undo" at bounding box center [250, 574] width 39 height 16
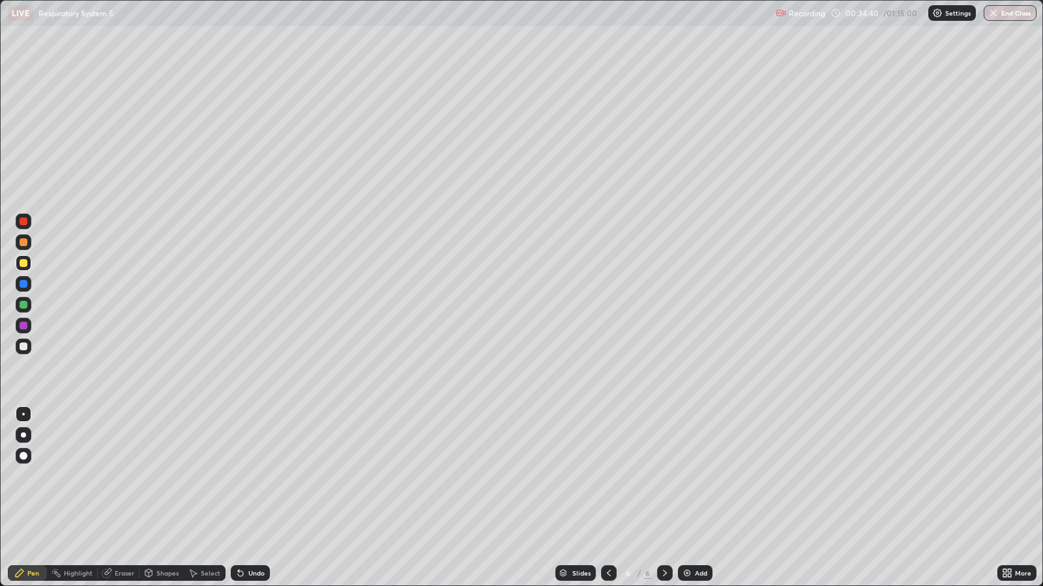
click at [264, 476] on div "Undo" at bounding box center [250, 574] width 39 height 16
click at [265, 476] on div "Undo" at bounding box center [250, 574] width 39 height 16
click at [263, 476] on div "Undo" at bounding box center [250, 574] width 39 height 16
click at [260, 476] on div "Undo" at bounding box center [256, 573] width 16 height 7
click at [261, 476] on div "Undo" at bounding box center [256, 573] width 16 height 7
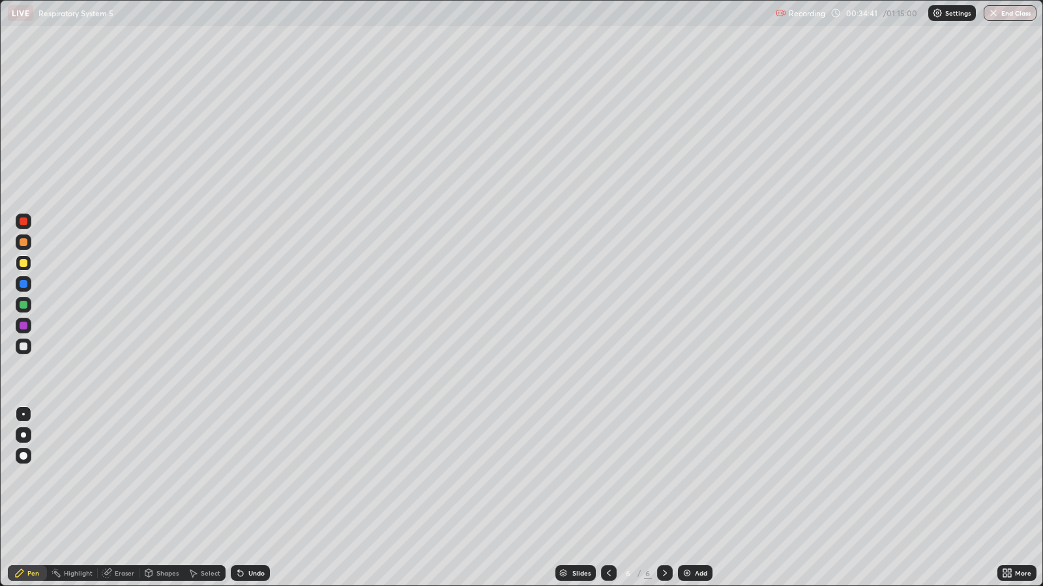
click at [255, 476] on div "Undo" at bounding box center [256, 573] width 16 height 7
click at [257, 476] on div "Undo" at bounding box center [256, 573] width 16 height 7
click at [258, 476] on div "Undo" at bounding box center [256, 573] width 16 height 7
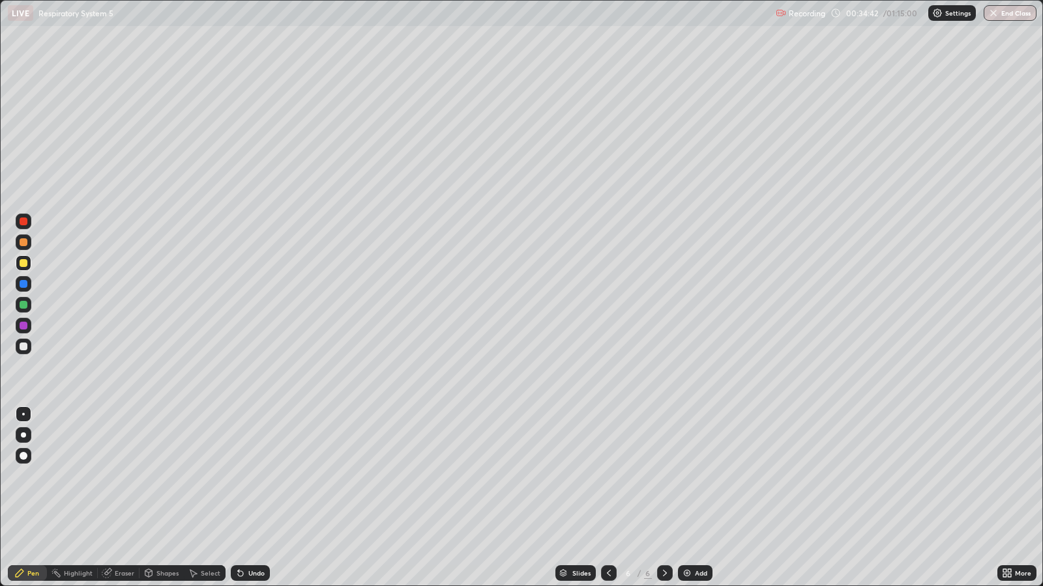
click at [259, 476] on div "Undo" at bounding box center [256, 573] width 16 height 7
click at [25, 261] on div at bounding box center [24, 263] width 8 height 8
click at [23, 304] on div at bounding box center [24, 305] width 8 height 8
click at [27, 285] on div at bounding box center [24, 284] width 8 height 8
click at [128, 476] on div "Eraser" at bounding box center [125, 573] width 20 height 7
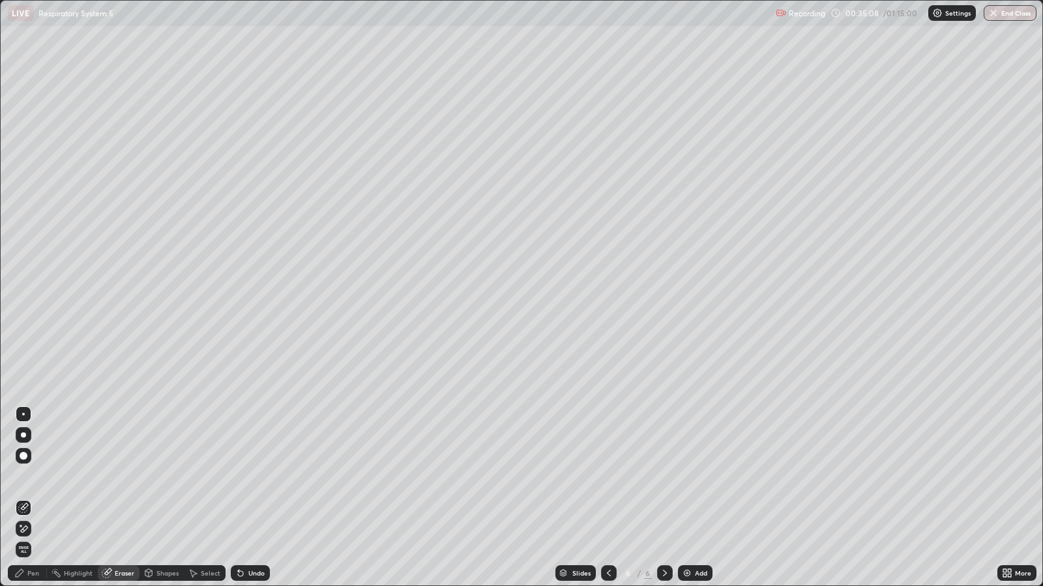
click at [35, 476] on div "Pen" at bounding box center [33, 573] width 12 height 7
click at [23, 306] on div at bounding box center [24, 305] width 8 height 8
click at [250, 476] on div "Undo" at bounding box center [250, 574] width 39 height 16
click at [246, 476] on div "Undo" at bounding box center [250, 574] width 39 height 16
click at [26, 285] on div at bounding box center [24, 284] width 8 height 8
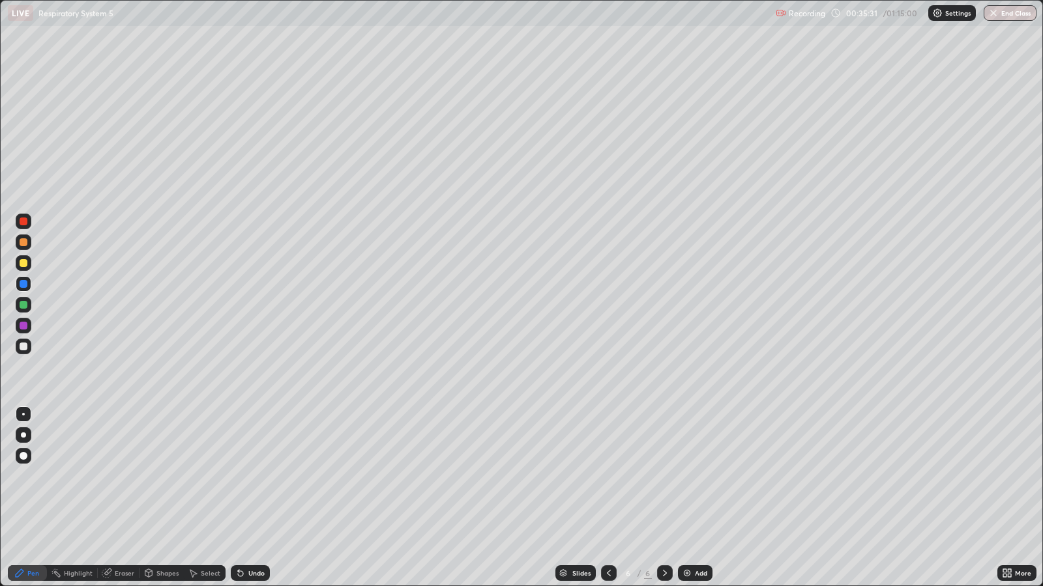
click at [23, 304] on div at bounding box center [24, 305] width 8 height 8
click at [27, 282] on div at bounding box center [24, 284] width 8 height 8
click at [24, 285] on div at bounding box center [24, 284] width 8 height 8
click at [23, 242] on div at bounding box center [24, 242] width 8 height 8
click at [249, 476] on div "Undo" at bounding box center [250, 574] width 39 height 16
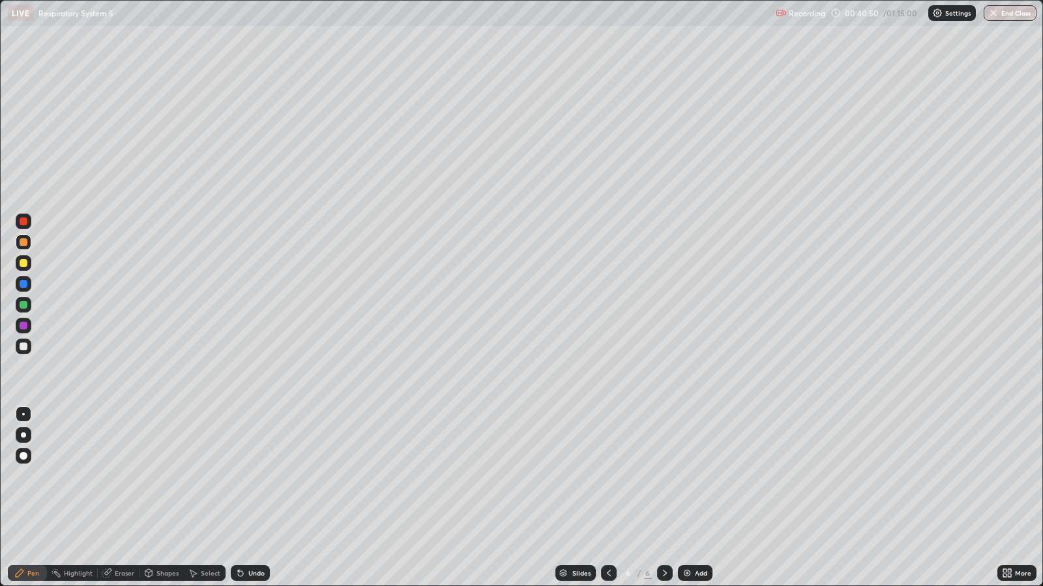
click at [255, 476] on div "Undo" at bounding box center [256, 573] width 16 height 7
click at [22, 327] on div at bounding box center [24, 326] width 8 height 8
click at [23, 454] on div at bounding box center [24, 456] width 8 height 8
click at [121, 476] on div "Eraser" at bounding box center [125, 573] width 20 height 7
click at [33, 476] on div "Pen" at bounding box center [33, 573] width 12 height 7
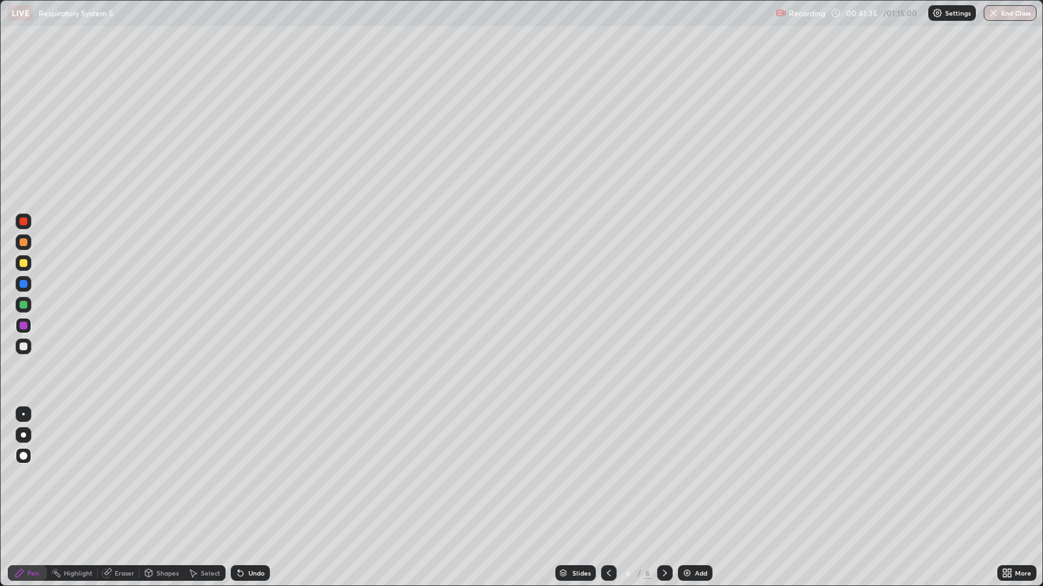
click at [23, 345] on div at bounding box center [24, 347] width 8 height 8
click at [25, 261] on div at bounding box center [24, 263] width 8 height 8
click at [23, 414] on div at bounding box center [23, 414] width 3 height 3
click at [131, 476] on div "Eraser" at bounding box center [125, 573] width 20 height 7
click at [38, 476] on div "Pen" at bounding box center [27, 574] width 39 height 16
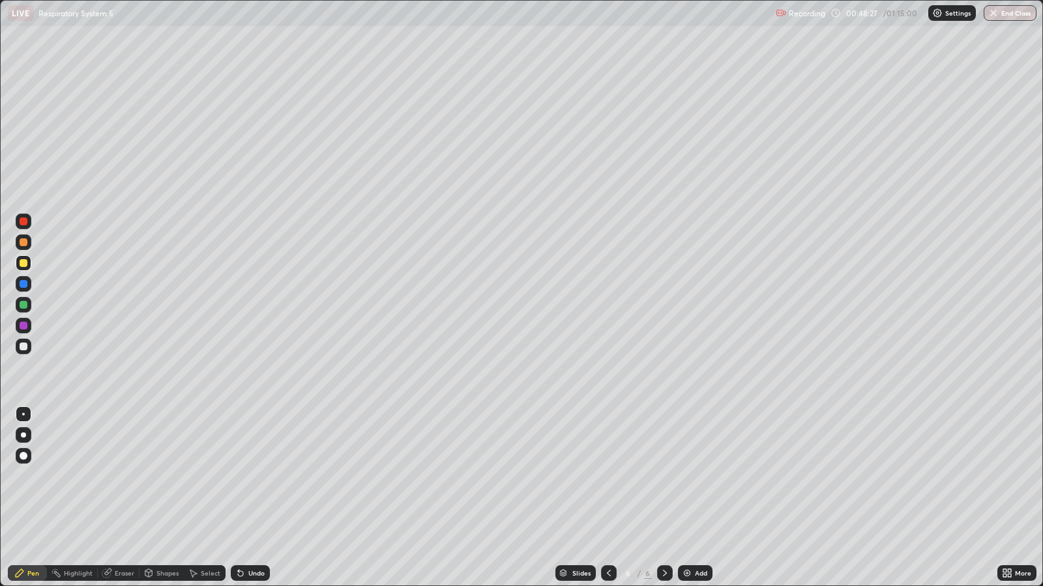
click at [116, 476] on div "Eraser" at bounding box center [119, 574] width 42 height 16
click at [33, 476] on div "Pen" at bounding box center [33, 573] width 12 height 7
click at [27, 347] on div at bounding box center [24, 347] width 16 height 16
click at [244, 476] on div "Undo" at bounding box center [250, 574] width 39 height 16
click at [252, 476] on div "Undo" at bounding box center [256, 573] width 16 height 7
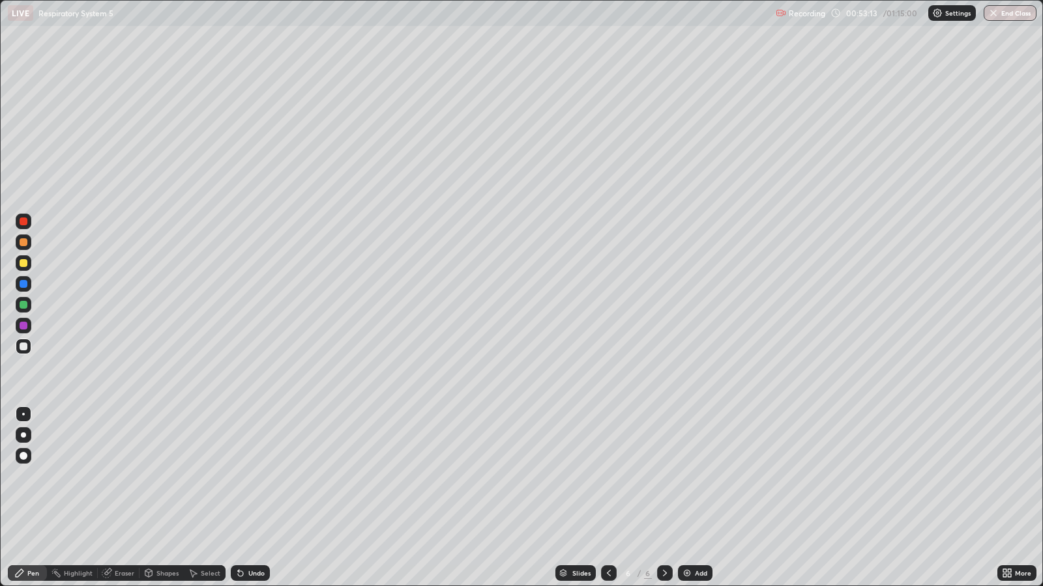
click at [253, 476] on div "Undo" at bounding box center [256, 573] width 16 height 7
click at [257, 476] on div "Undo" at bounding box center [256, 573] width 16 height 7
click at [24, 326] on div at bounding box center [24, 326] width 8 height 8
click at [25, 458] on div at bounding box center [24, 456] width 8 height 8
click at [25, 345] on div at bounding box center [24, 347] width 8 height 8
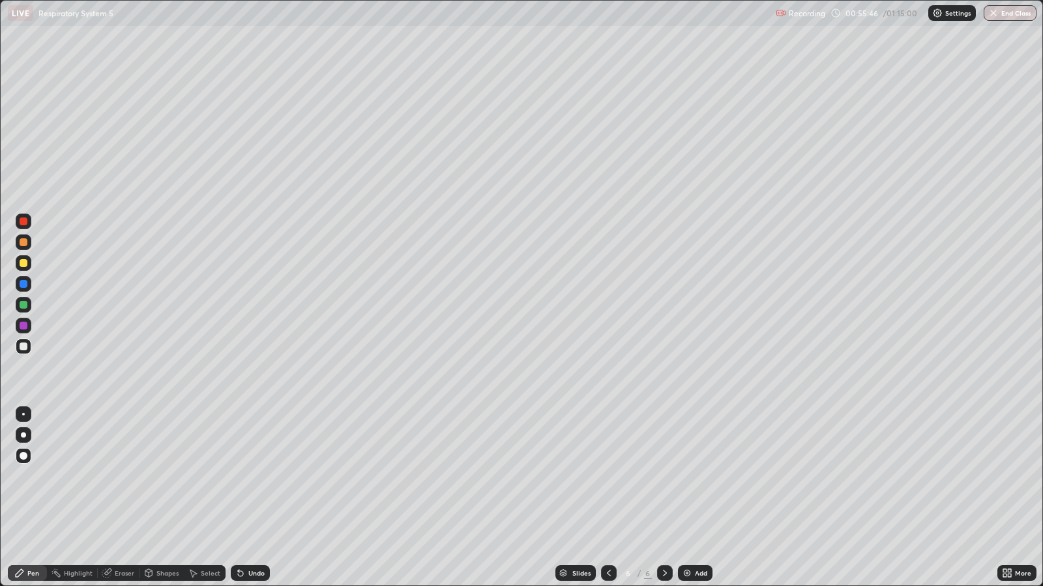
click at [23, 414] on div at bounding box center [23, 414] width 3 height 3
click at [24, 263] on div at bounding box center [24, 263] width 8 height 8
click at [27, 349] on div at bounding box center [24, 347] width 16 height 16
click at [23, 222] on div at bounding box center [24, 222] width 8 height 8
click at [23, 455] on div at bounding box center [24, 456] width 8 height 8
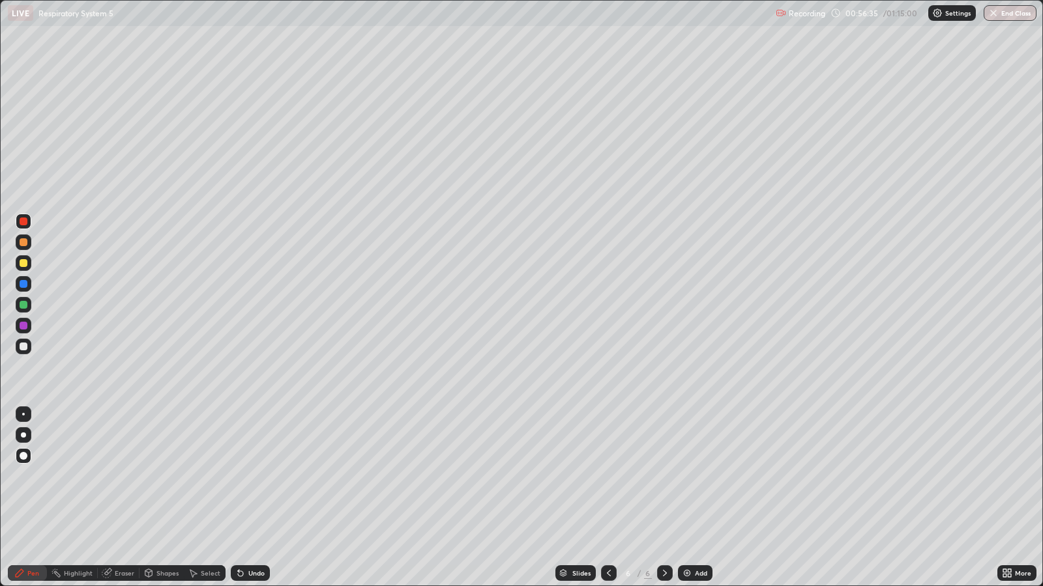
click at [249, 476] on div "Undo" at bounding box center [256, 573] width 16 height 7
click at [253, 476] on div "Undo" at bounding box center [256, 573] width 16 height 7
click at [261, 476] on div "Undo" at bounding box center [256, 573] width 16 height 7
click at [260, 476] on div "Undo" at bounding box center [256, 573] width 16 height 7
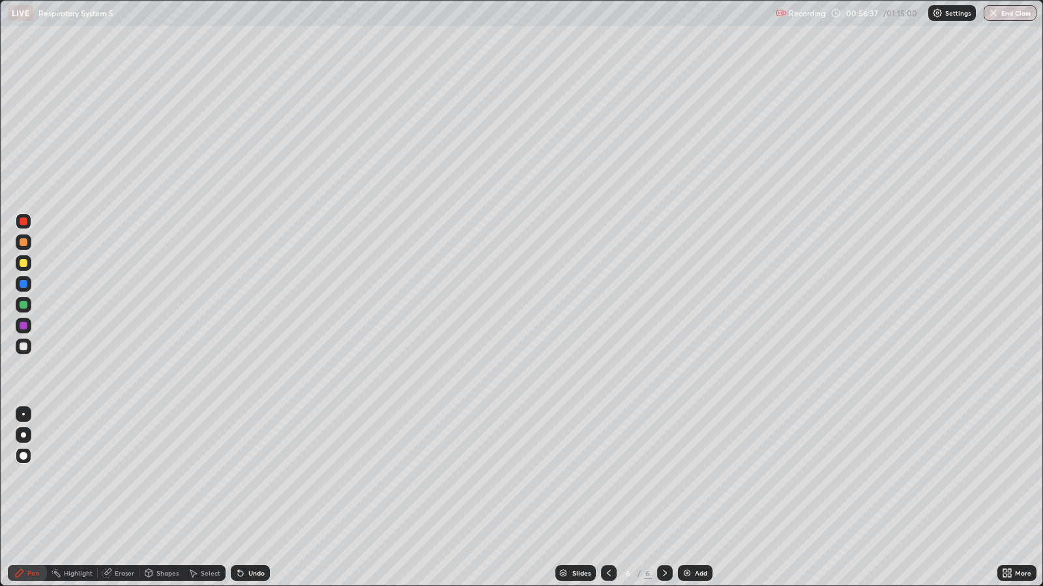
click at [262, 476] on div "Undo" at bounding box center [256, 573] width 16 height 7
click at [262, 476] on div "Undo" at bounding box center [250, 574] width 39 height 16
click at [262, 476] on div "Undo" at bounding box center [256, 573] width 16 height 7
click at [264, 476] on div "Undo" at bounding box center [250, 574] width 39 height 16
click at [263, 476] on div "Undo" at bounding box center [256, 573] width 16 height 7
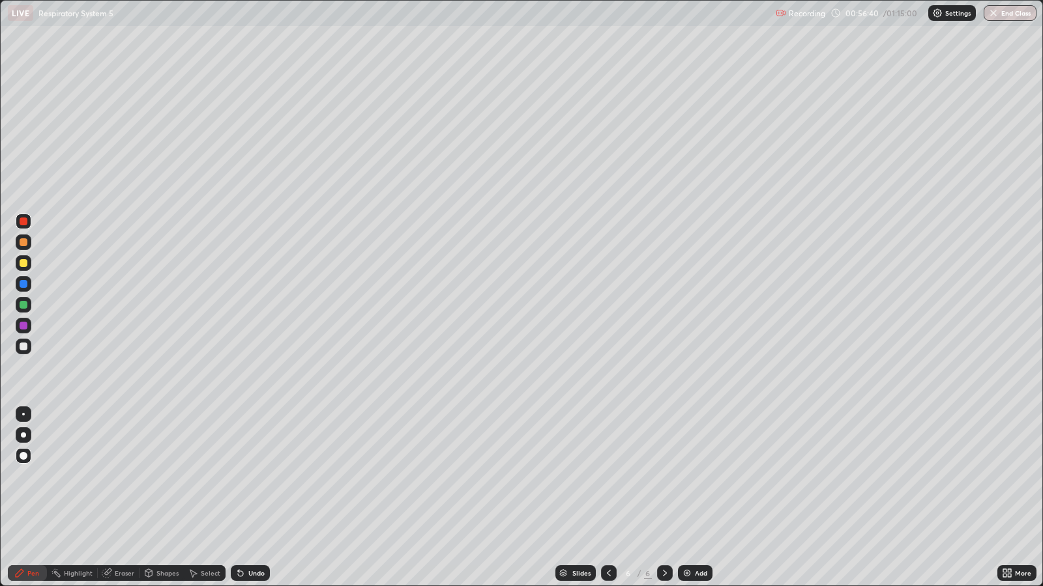
click at [264, 476] on div "Undo" at bounding box center [250, 574] width 39 height 16
click at [266, 476] on div "Undo" at bounding box center [250, 574] width 39 height 16
click at [265, 476] on div "Undo" at bounding box center [250, 574] width 39 height 16
click at [257, 476] on div "Undo" at bounding box center [250, 574] width 39 height 16
click at [119, 476] on div "Eraser" at bounding box center [125, 573] width 20 height 7
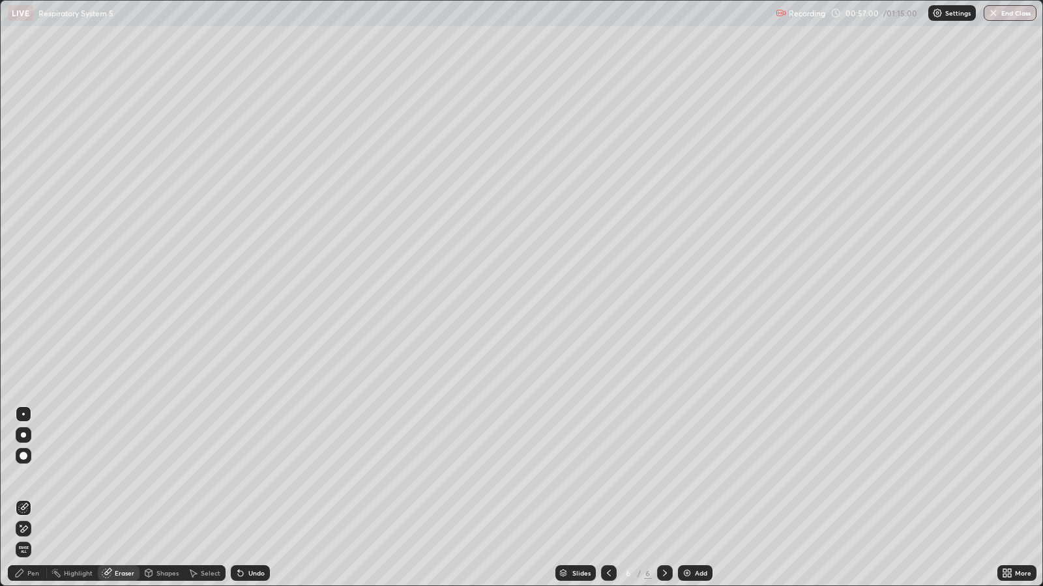
click at [39, 476] on div "Pen" at bounding box center [27, 574] width 39 height 16
click at [24, 244] on div at bounding box center [24, 242] width 8 height 8
click at [29, 412] on div at bounding box center [24, 415] width 16 height 16
click at [23, 304] on div at bounding box center [24, 305] width 8 height 8
click at [24, 242] on div at bounding box center [24, 242] width 8 height 8
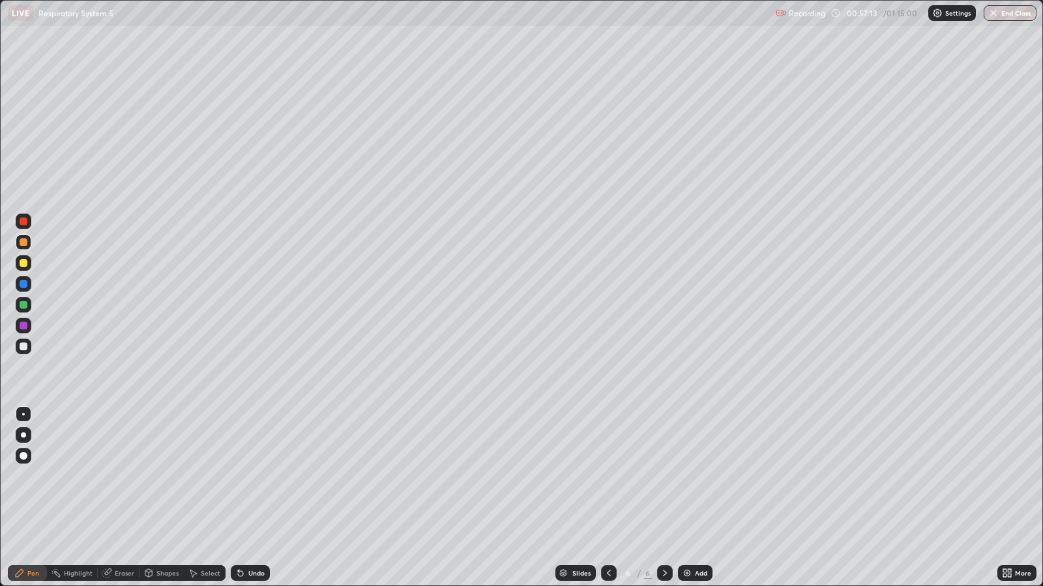
click at [26, 283] on div at bounding box center [24, 284] width 8 height 8
click at [22, 260] on div at bounding box center [24, 263] width 8 height 8
click at [697, 476] on div "Add" at bounding box center [701, 573] width 12 height 7
click at [23, 345] on div at bounding box center [24, 347] width 8 height 8
click at [246, 476] on div "Undo" at bounding box center [250, 574] width 39 height 16
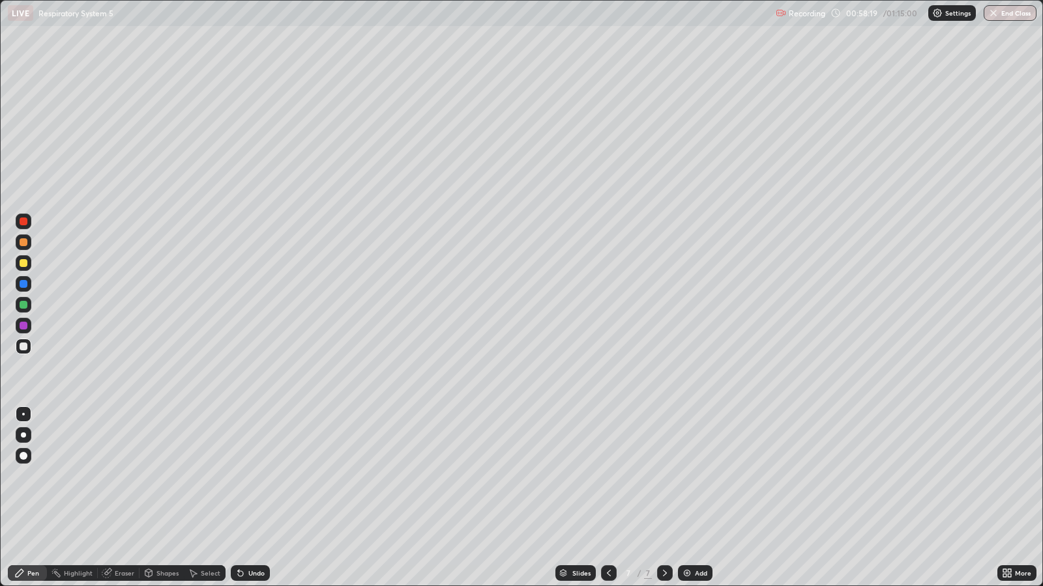
click at [249, 476] on div "Undo" at bounding box center [256, 573] width 16 height 7
click at [607, 476] on icon at bounding box center [608, 573] width 10 height 10
click at [24, 223] on div at bounding box center [24, 222] width 8 height 8
click at [24, 454] on div at bounding box center [24, 456] width 8 height 8
click at [992, 15] on img "button" at bounding box center [994, 13] width 10 height 10
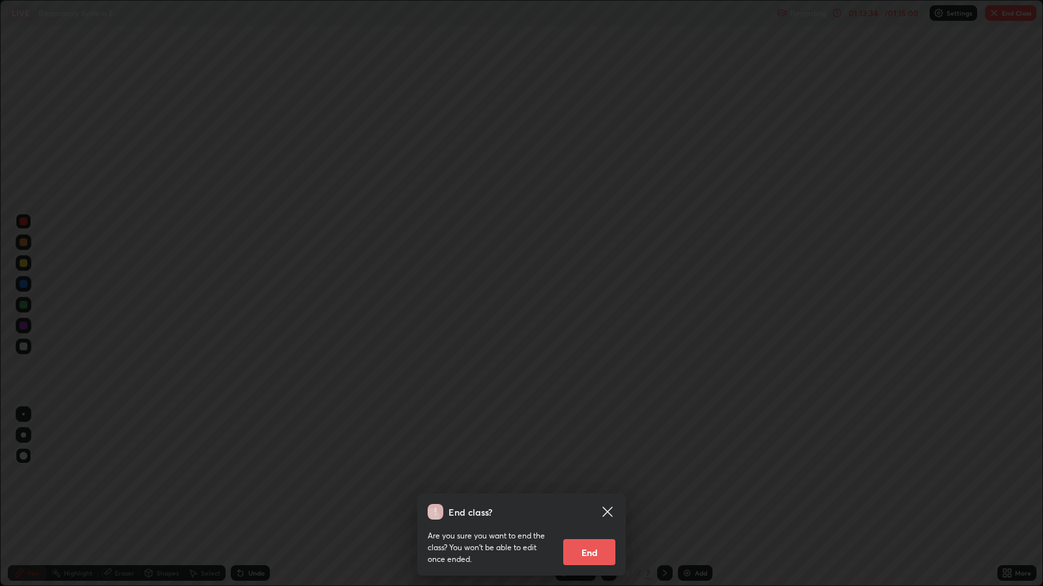
click at [594, 476] on button "End" at bounding box center [589, 553] width 52 height 26
